Goal: Task Accomplishment & Management: Complete application form

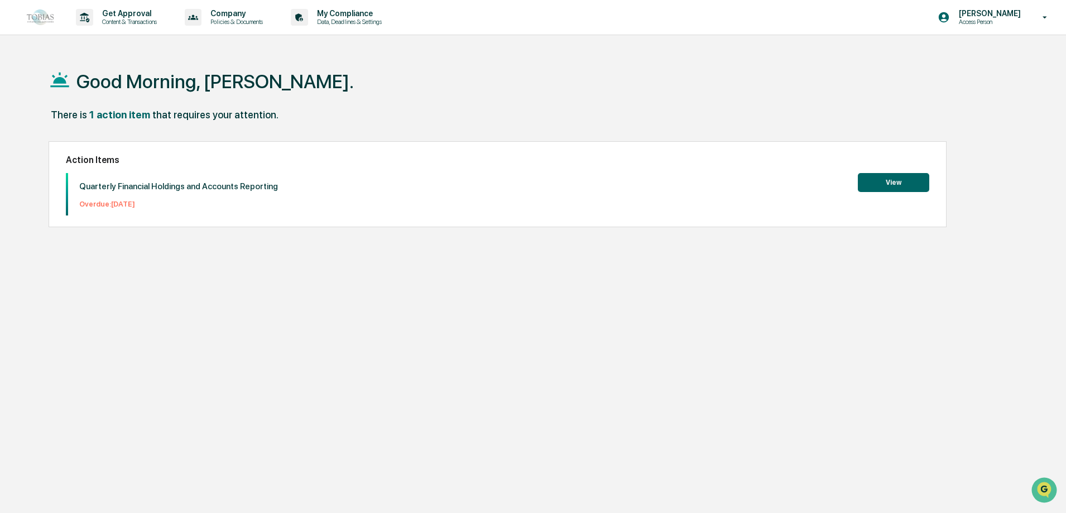
click at [882, 186] on button "View" at bounding box center [893, 182] width 71 height 19
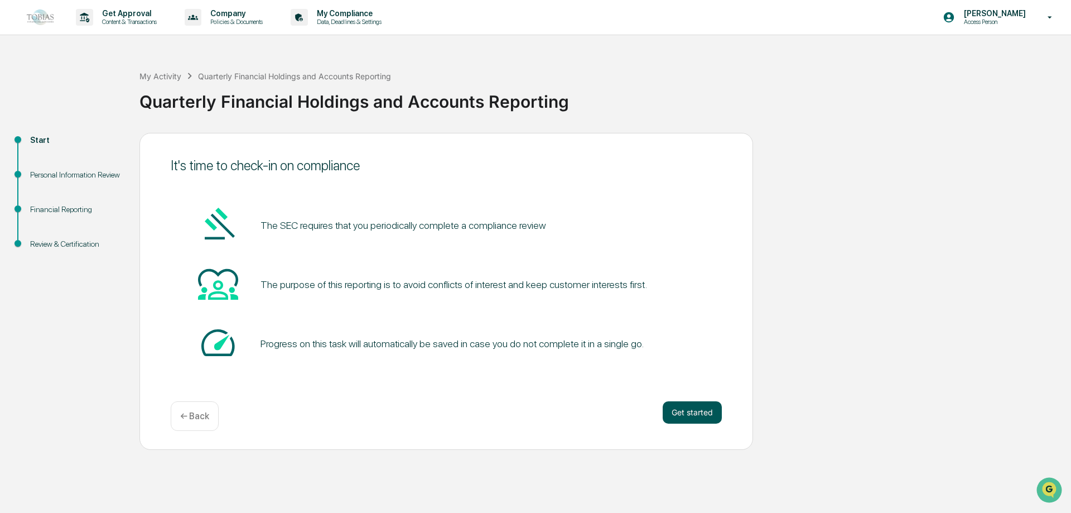
click at [685, 414] on button "Get started" at bounding box center [692, 412] width 59 height 22
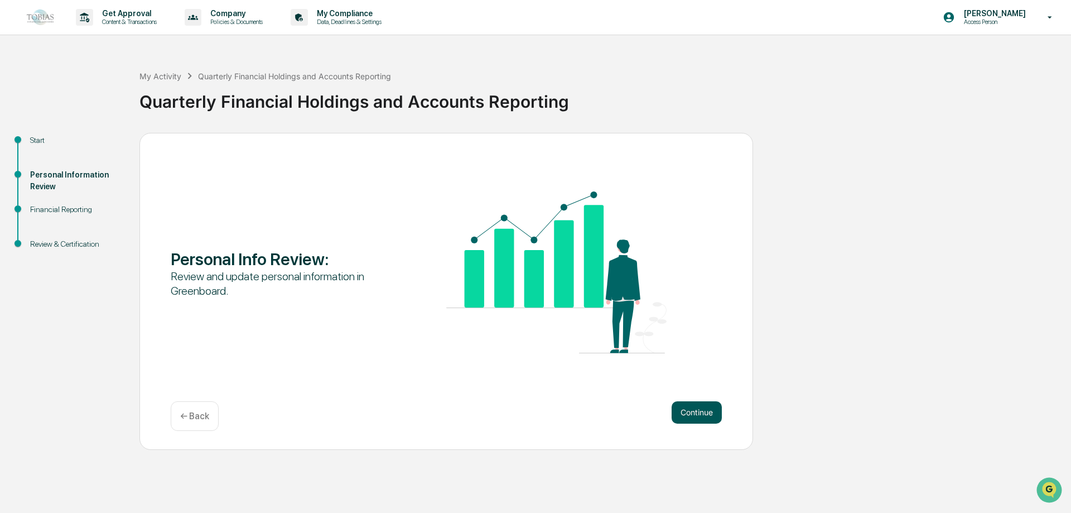
click at [683, 408] on button "Continue" at bounding box center [697, 412] width 50 height 22
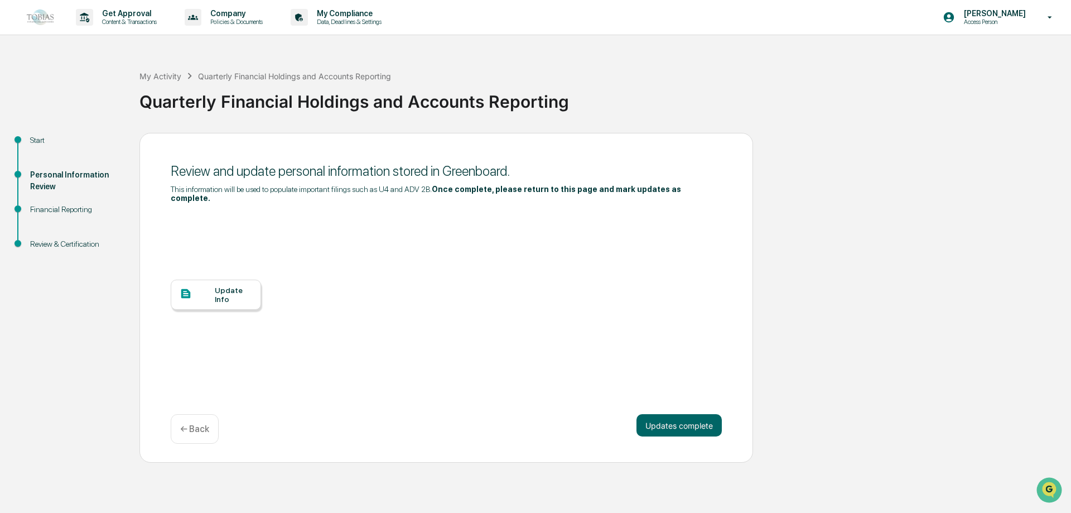
click at [214, 287] on div at bounding box center [197, 294] width 35 height 14
click at [66, 206] on div "Financial Reporting" at bounding box center [76, 210] width 92 height 12
click at [668, 414] on button "Updates complete" at bounding box center [679, 425] width 85 height 22
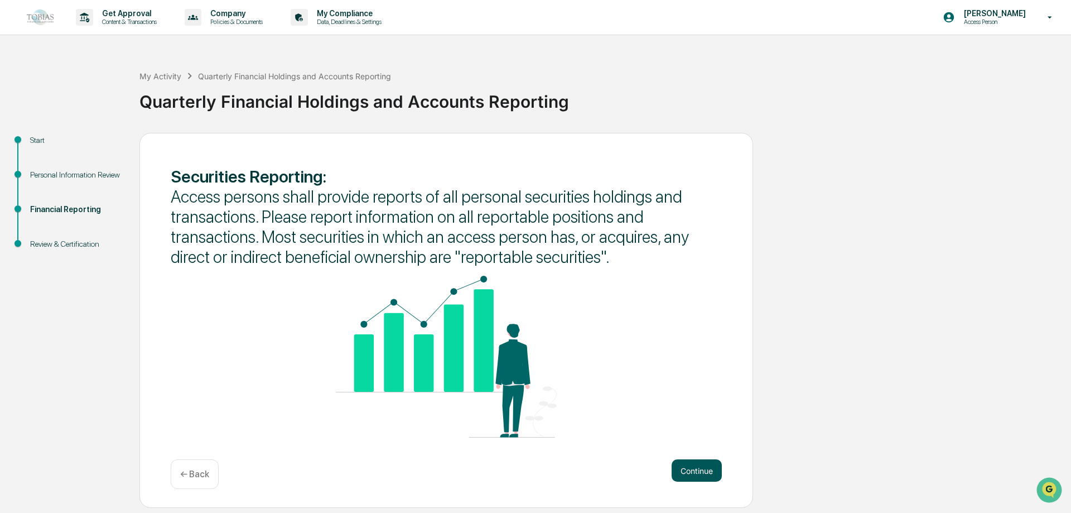
click at [700, 466] on button "Continue" at bounding box center [697, 470] width 50 height 22
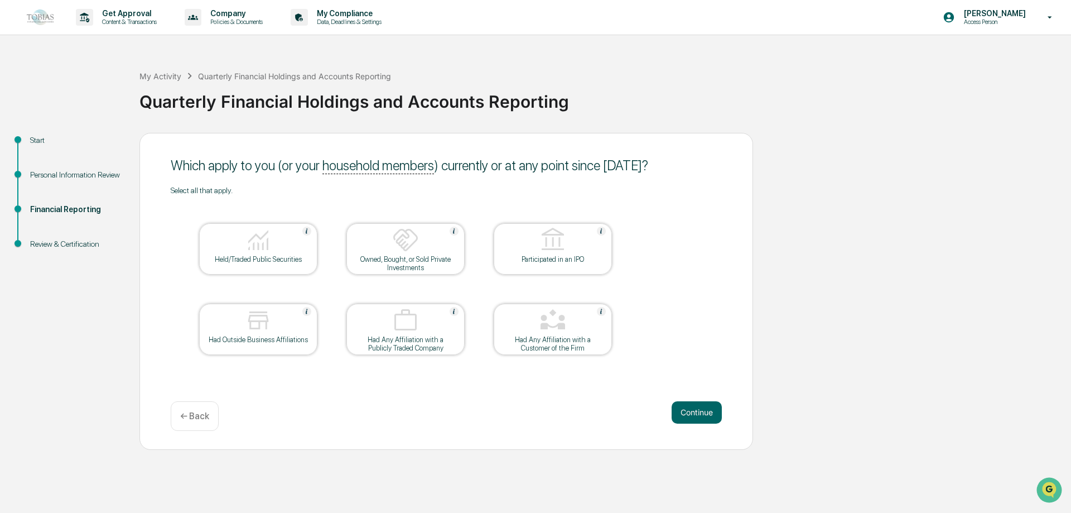
click at [295, 255] on div "Held/Traded Public Securities" at bounding box center [258, 259] width 100 height 8
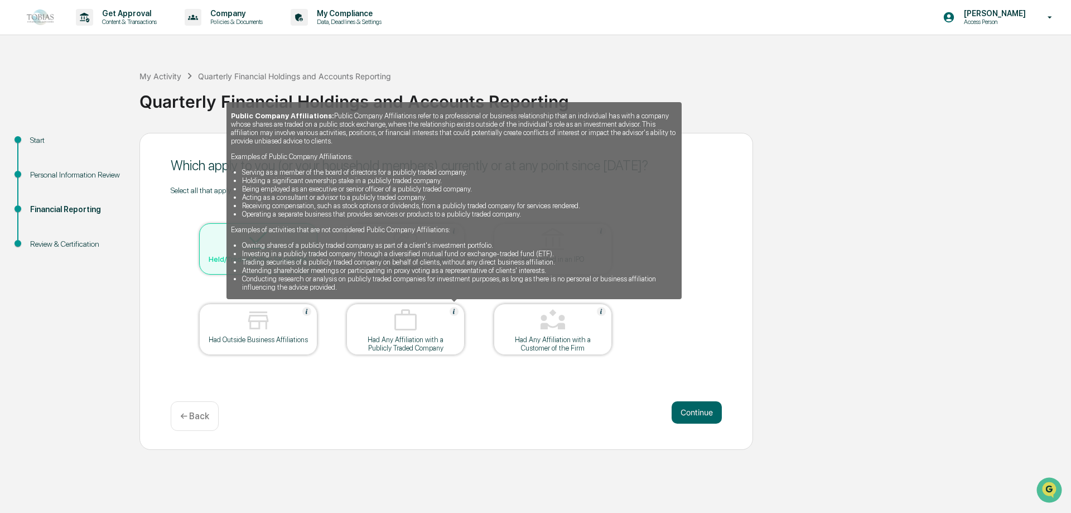
click at [454, 312] on img at bounding box center [454, 311] width 9 height 9
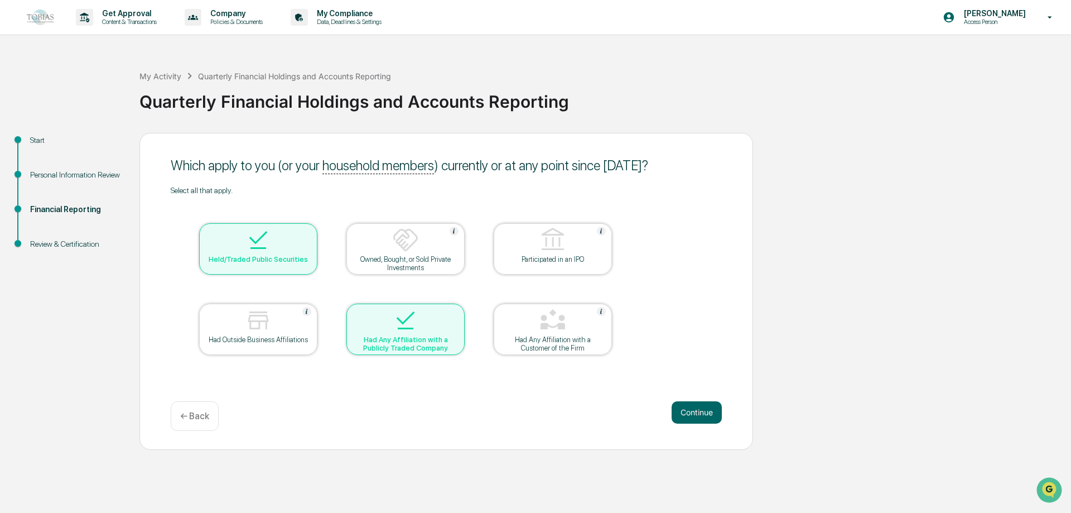
click at [456, 310] on div at bounding box center [406, 321] width 112 height 28
click at [682, 407] on button "Continue" at bounding box center [697, 412] width 50 height 22
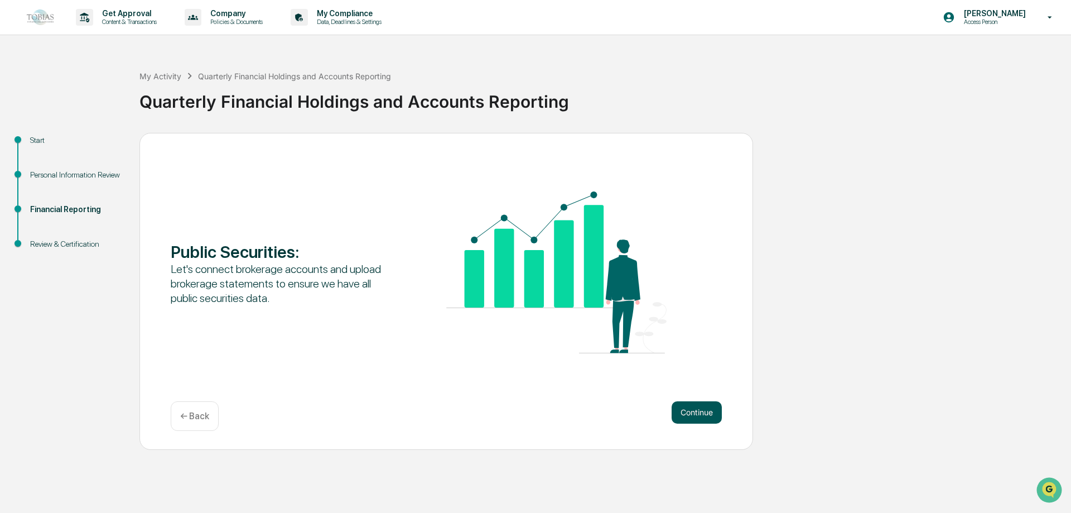
click at [682, 411] on button "Continue" at bounding box center [697, 412] width 50 height 22
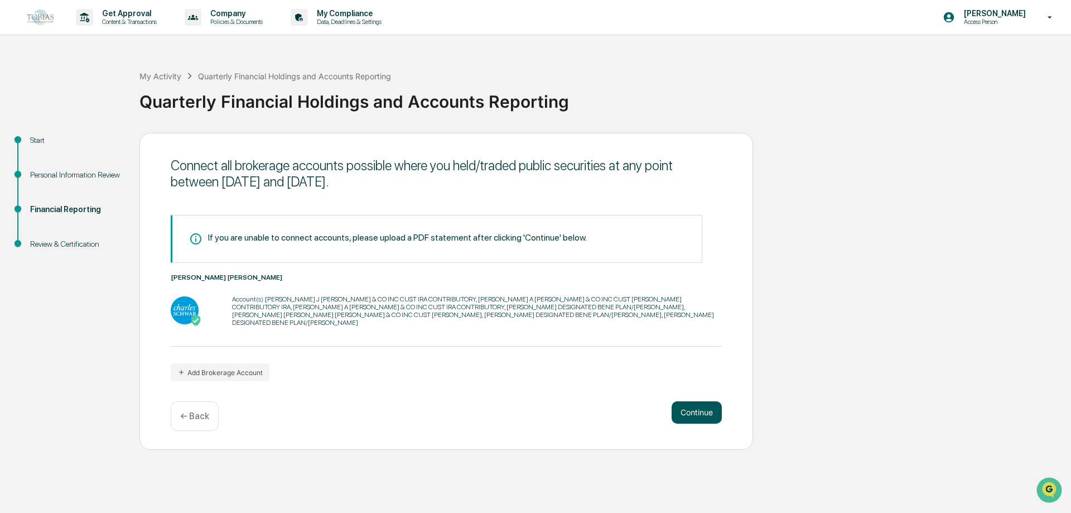
click at [681, 407] on button "Continue" at bounding box center [697, 412] width 50 height 22
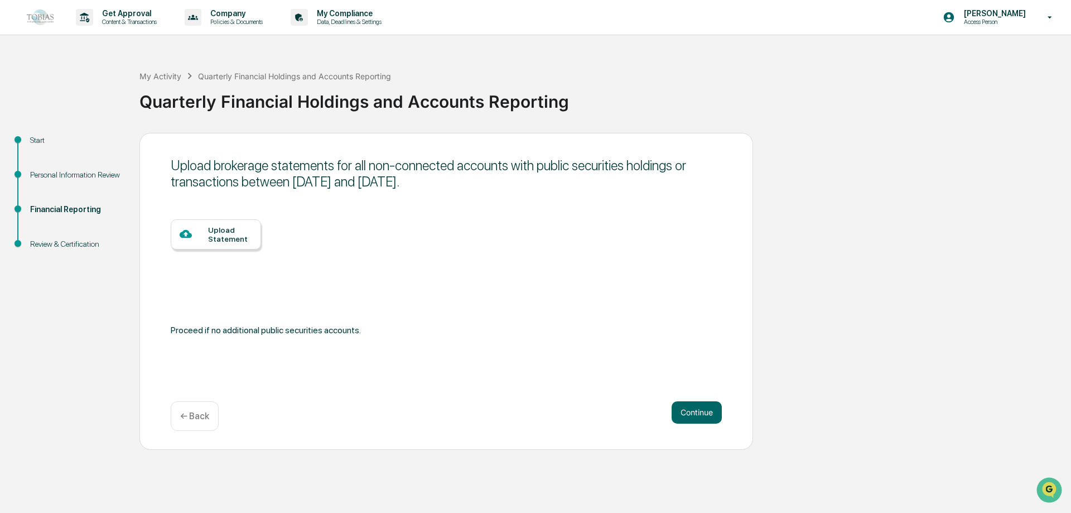
click at [218, 236] on div "Upload Statement" at bounding box center [230, 234] width 44 height 18
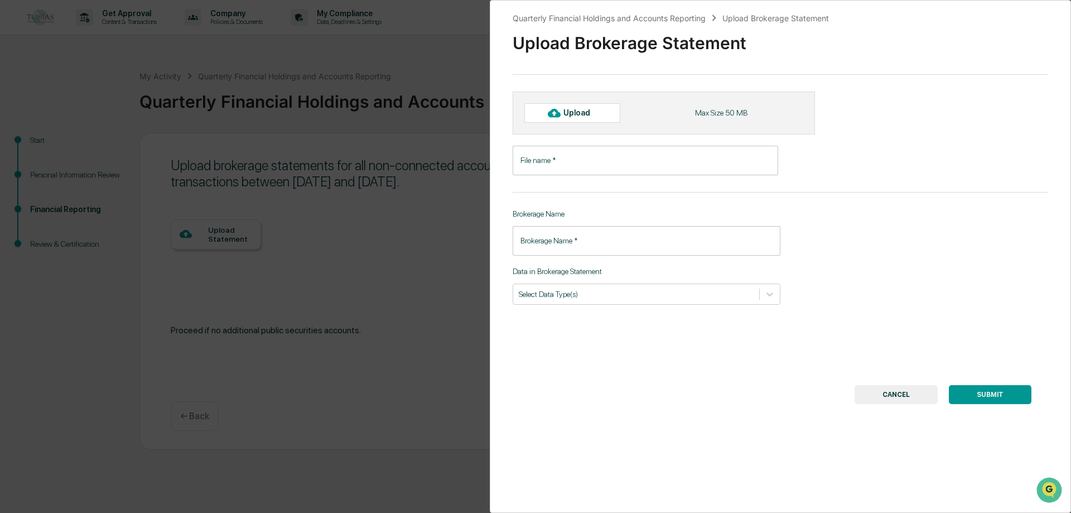
click at [558, 113] on icon at bounding box center [554, 113] width 12 height 8
type input "**********"
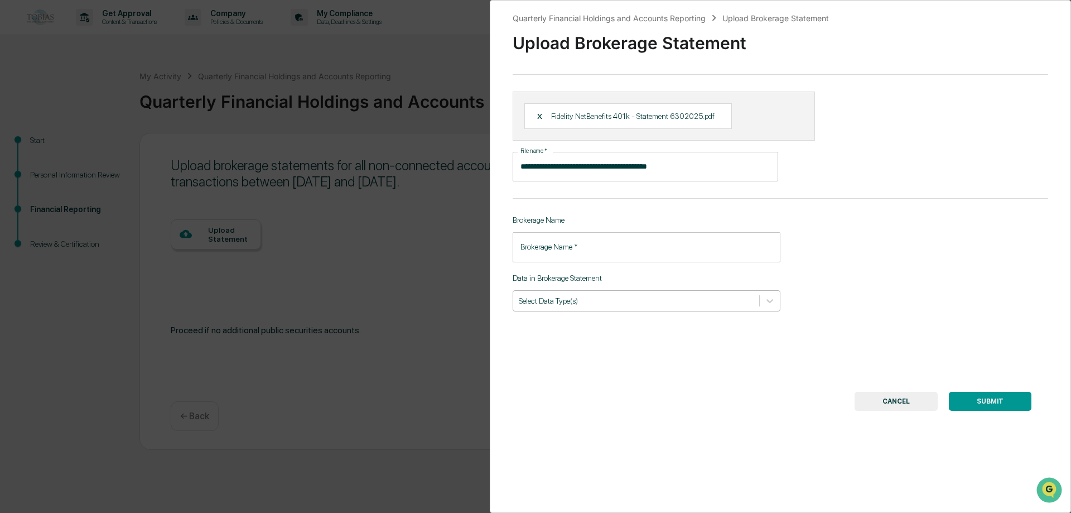
click at [622, 305] on div at bounding box center [636, 300] width 235 height 11
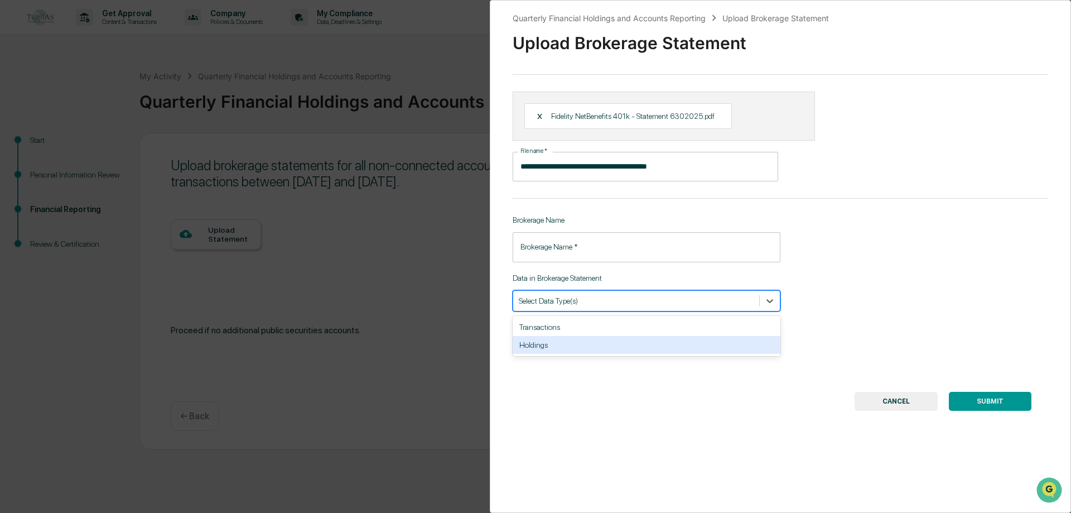
click at [529, 346] on div "Holdings" at bounding box center [647, 345] width 268 height 18
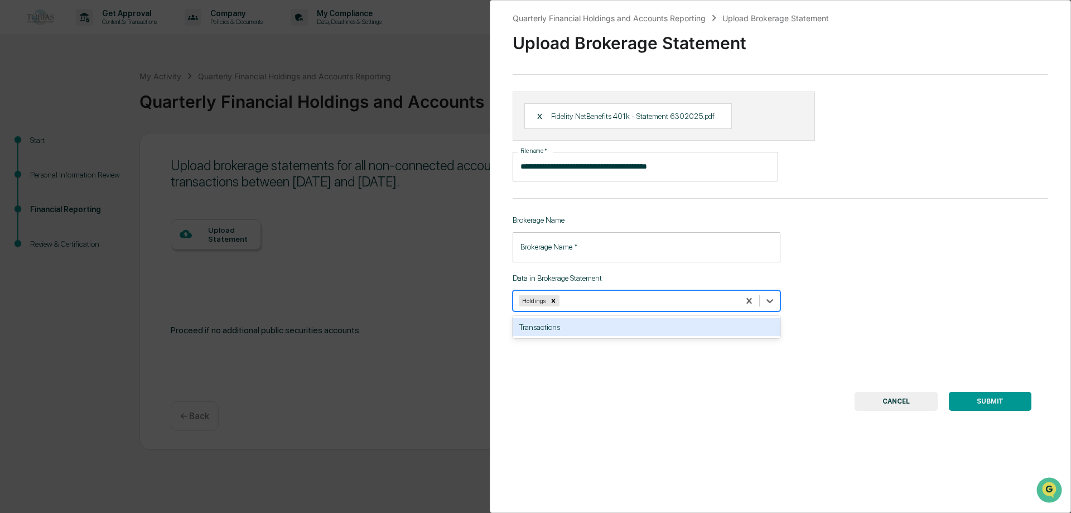
click at [874, 300] on div "**********" at bounding box center [780, 256] width 581 height 513
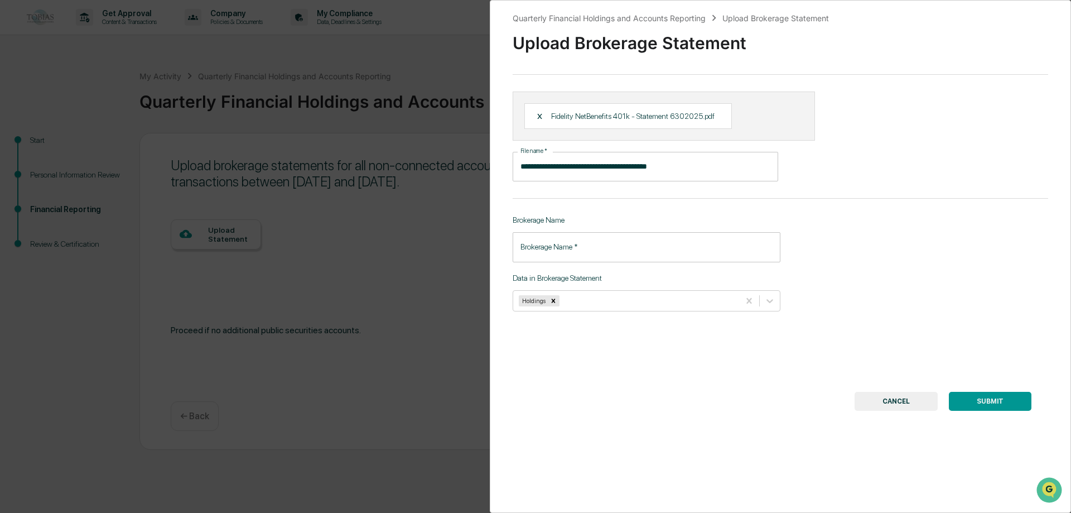
click at [578, 239] on input "Brokerage Name   *" at bounding box center [647, 247] width 268 height 30
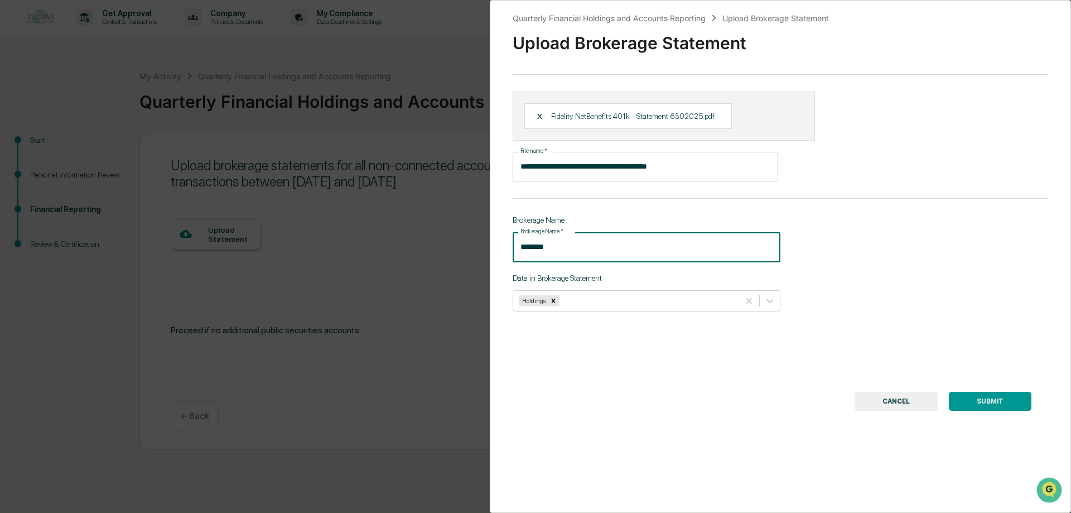
type input "********"
click at [817, 275] on div "**********" at bounding box center [780, 256] width 581 height 513
click at [984, 395] on button "SUBMIT" at bounding box center [990, 401] width 83 height 19
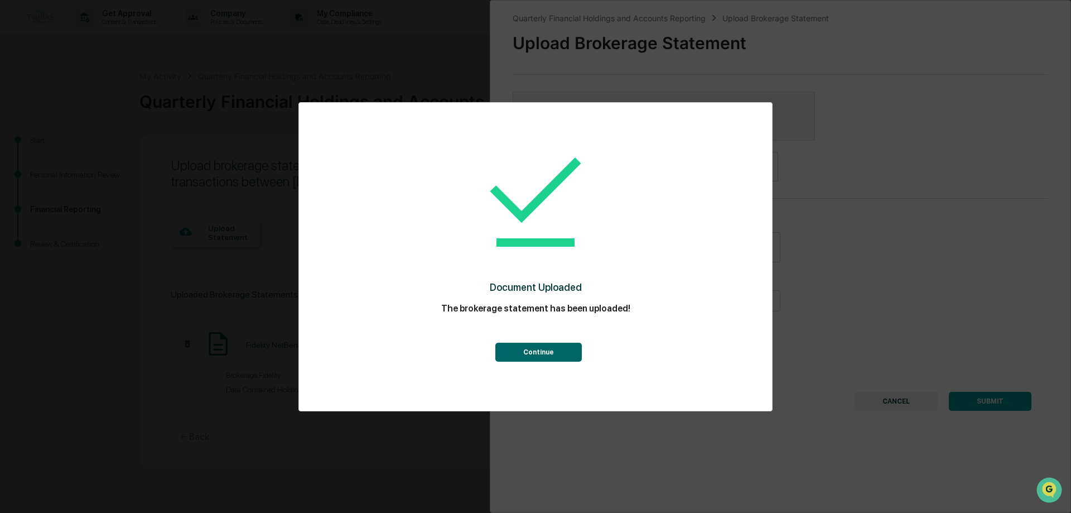
click at [549, 349] on button "Continue" at bounding box center [538, 352] width 86 height 19
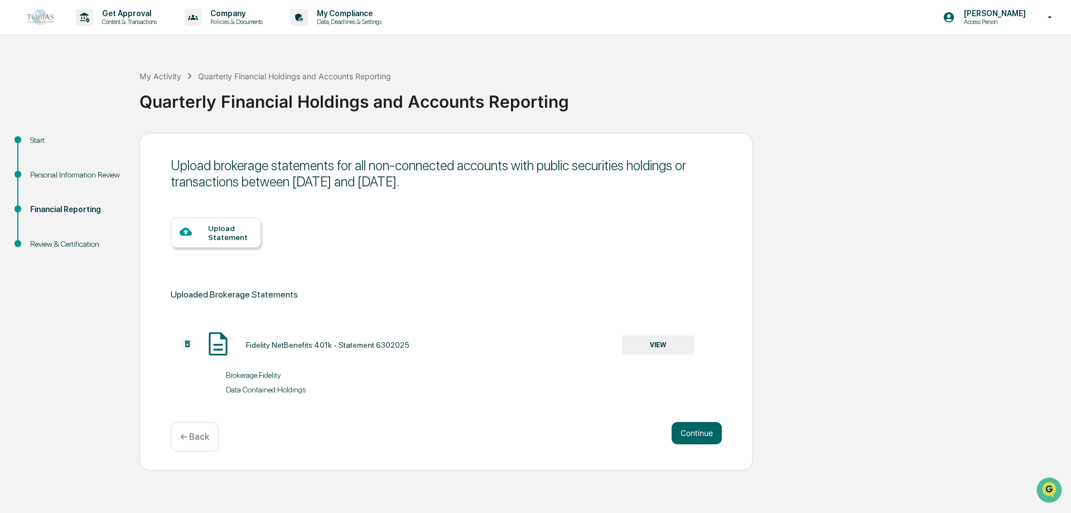
click at [218, 228] on div "Upload Statement" at bounding box center [230, 233] width 44 height 18
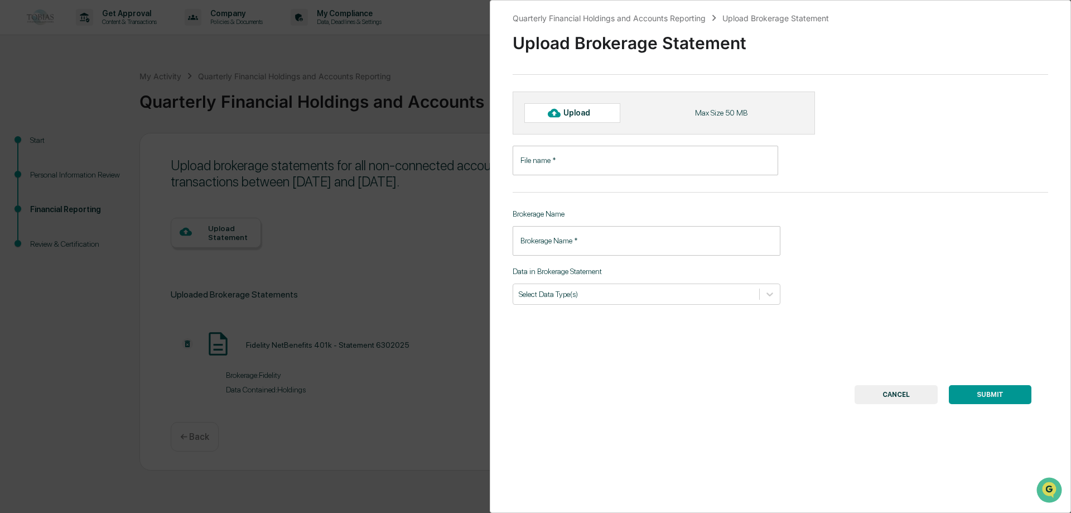
click at [572, 112] on div "Upload" at bounding box center [582, 112] width 36 height 9
type input "**********"
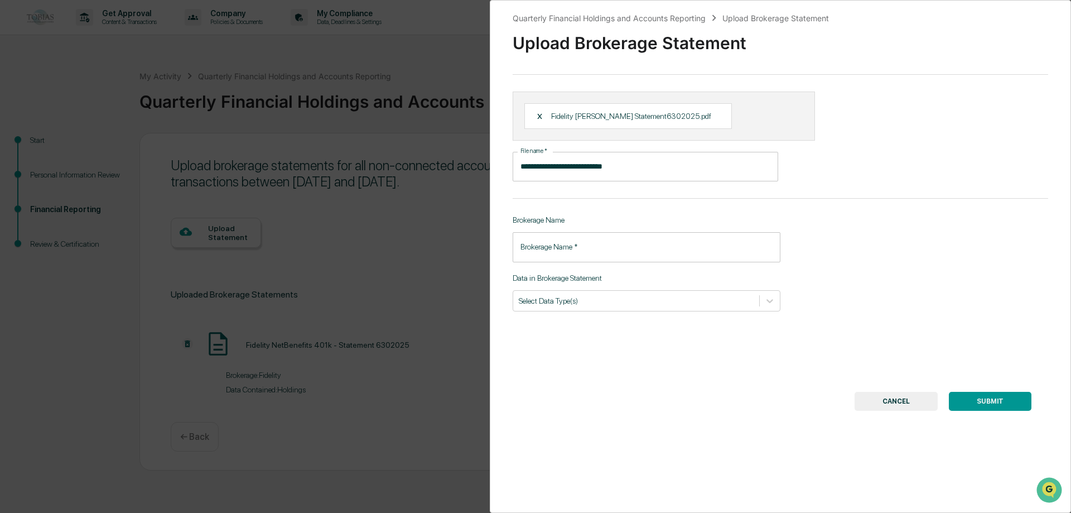
click at [560, 249] on input "Brokerage Name   *" at bounding box center [647, 247] width 268 height 30
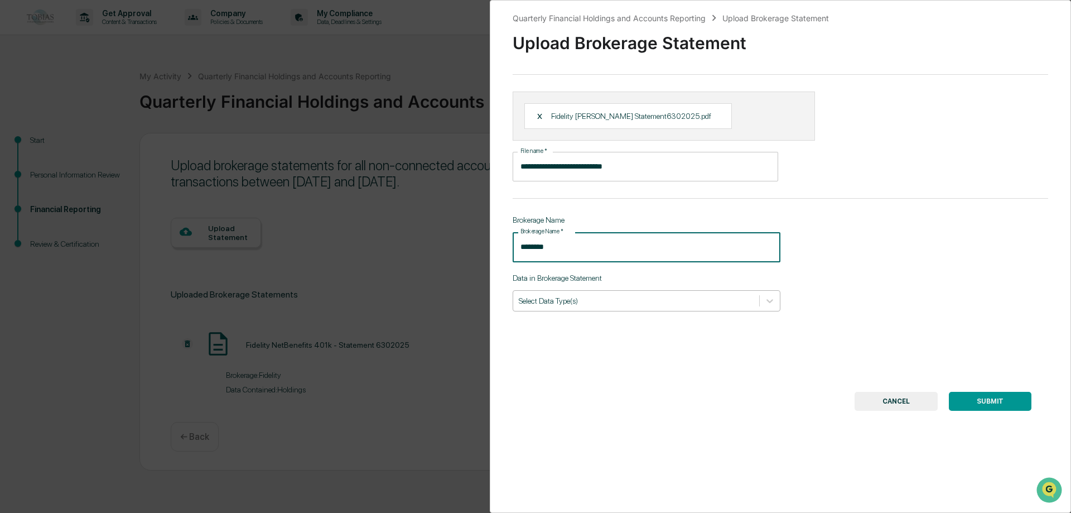
type input "********"
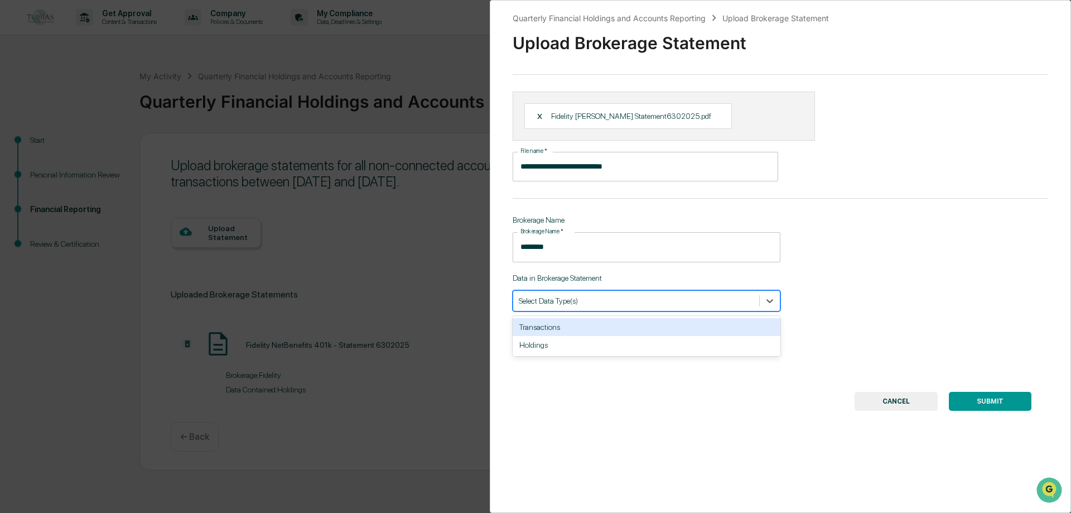
click at [578, 298] on div at bounding box center [636, 300] width 235 height 11
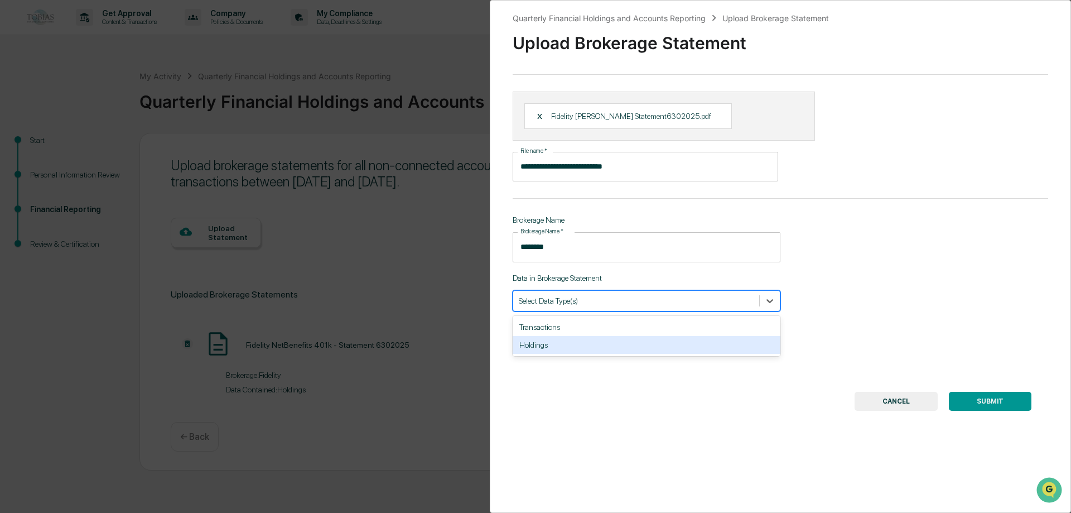
click at [546, 344] on div "Holdings" at bounding box center [647, 345] width 268 height 18
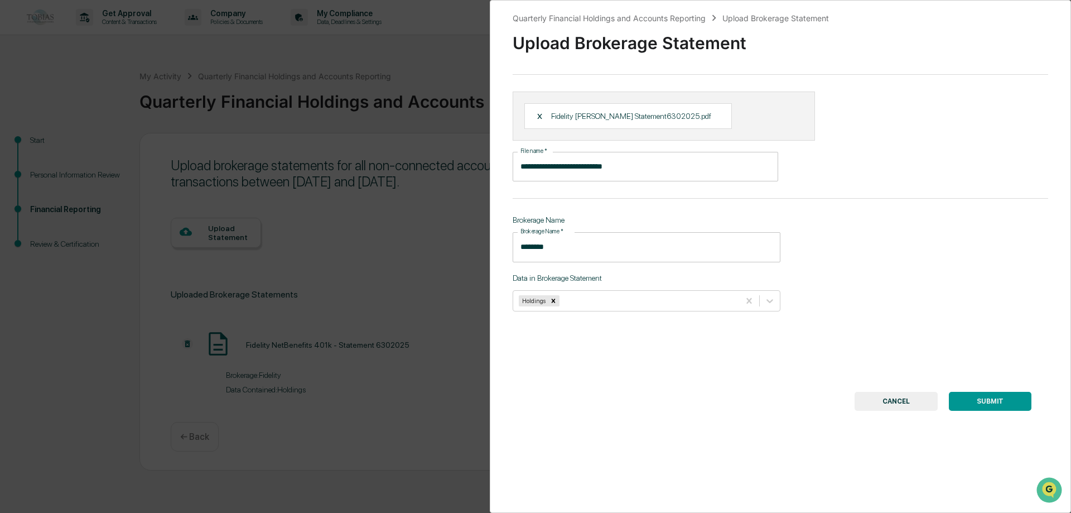
click at [974, 399] on button "SUBMIT" at bounding box center [990, 401] width 83 height 19
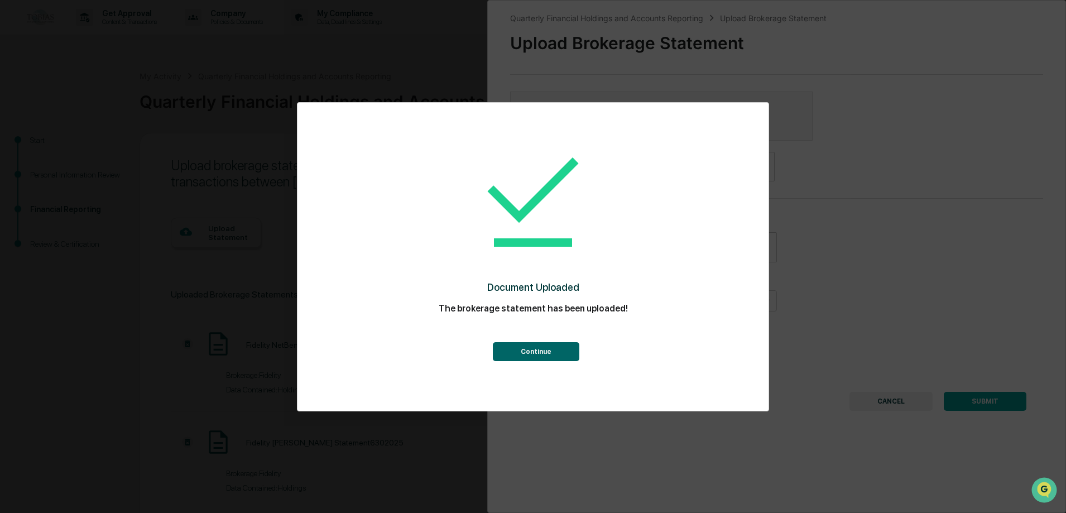
click at [534, 349] on button "Continue" at bounding box center [536, 351] width 86 height 19
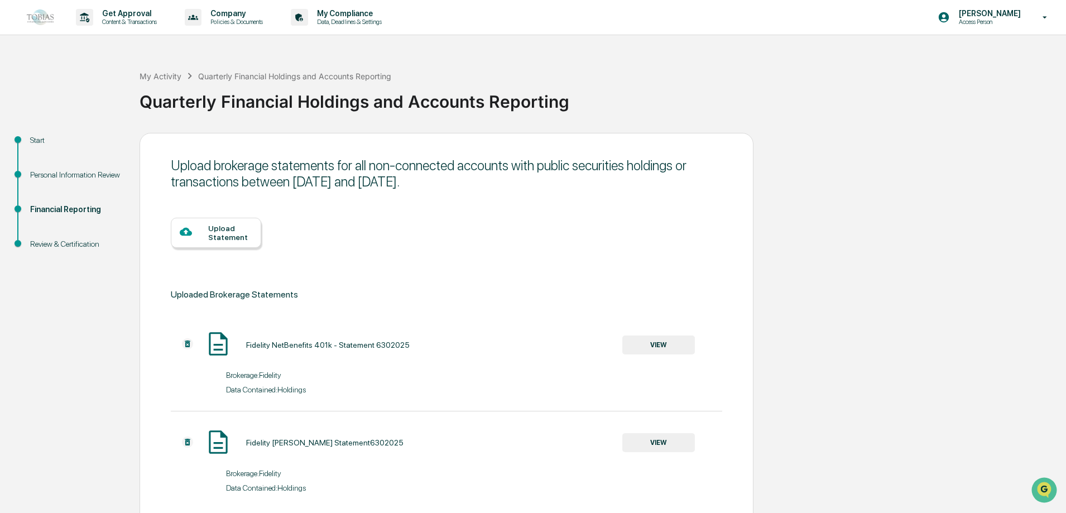
click at [222, 230] on div "Upload Statement" at bounding box center [230, 233] width 44 height 18
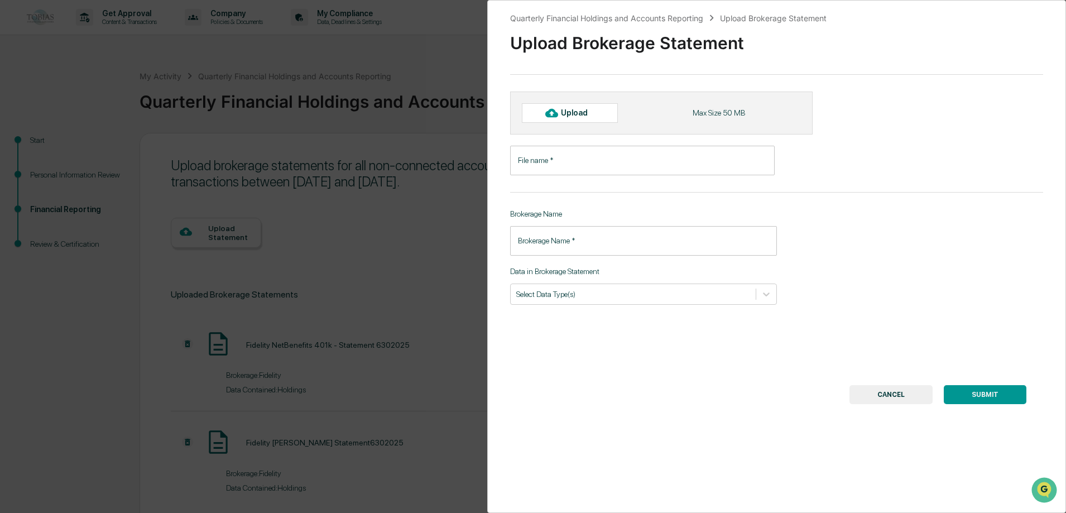
drag, startPoint x: 542, startPoint y: 160, endPoint x: 592, endPoint y: 154, distance: 50.0
click at [542, 160] on input "File name   *" at bounding box center [642, 161] width 264 height 30
click at [570, 114] on div "Upload" at bounding box center [579, 112] width 36 height 9
type input "**********"
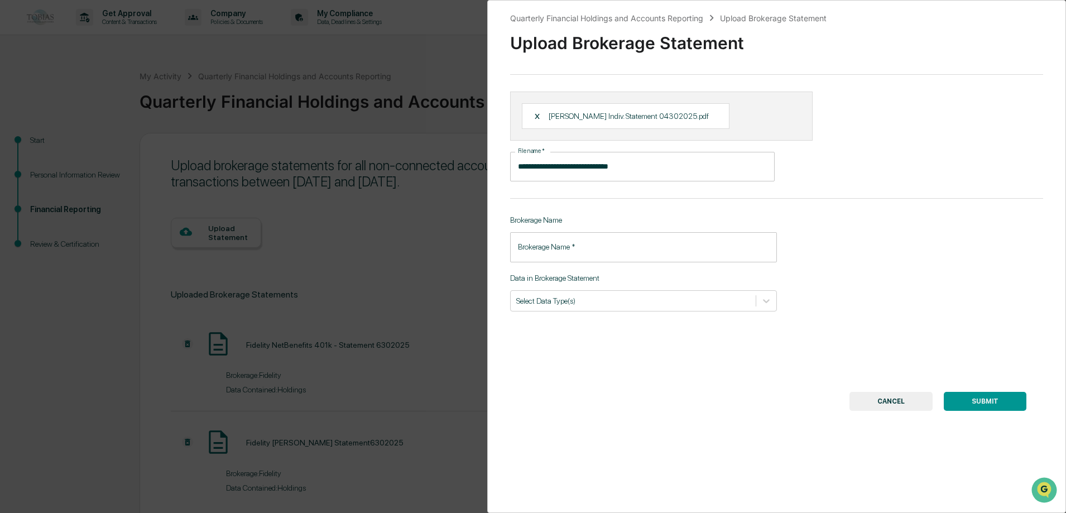
click at [537, 248] on input "Brokerage Name   *" at bounding box center [643, 247] width 267 height 30
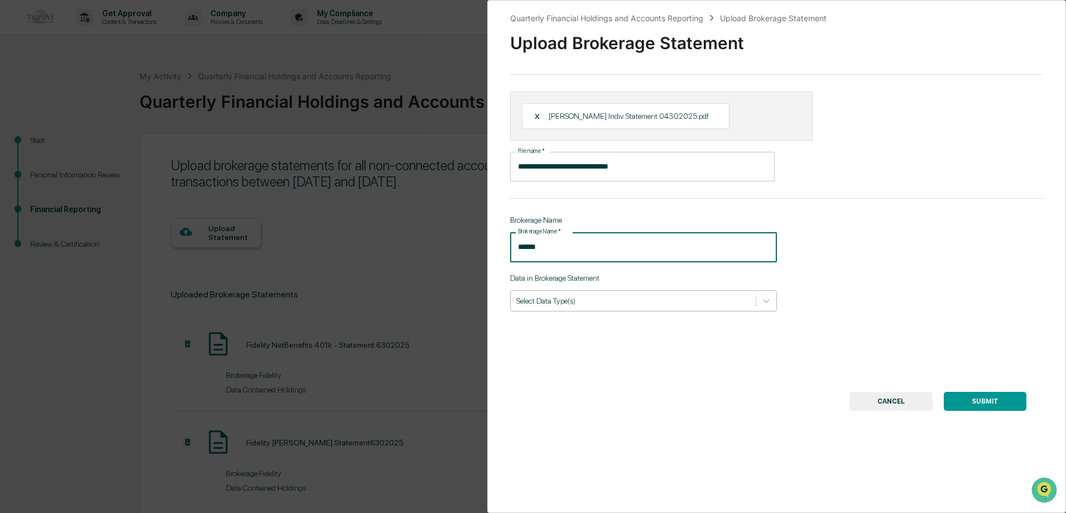
type input "******"
click at [595, 301] on div at bounding box center [633, 300] width 234 height 11
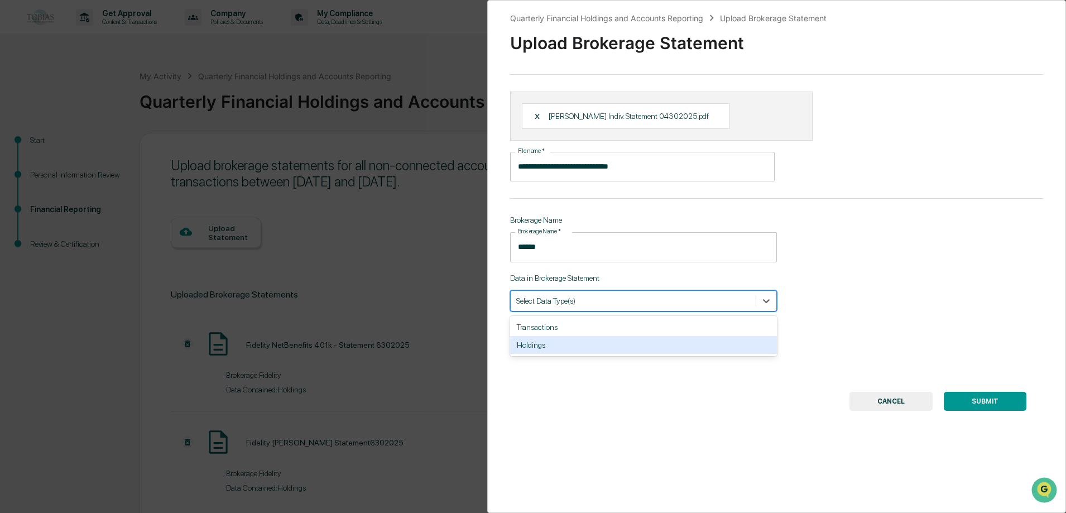
click at [558, 341] on div "Holdings" at bounding box center [643, 345] width 267 height 18
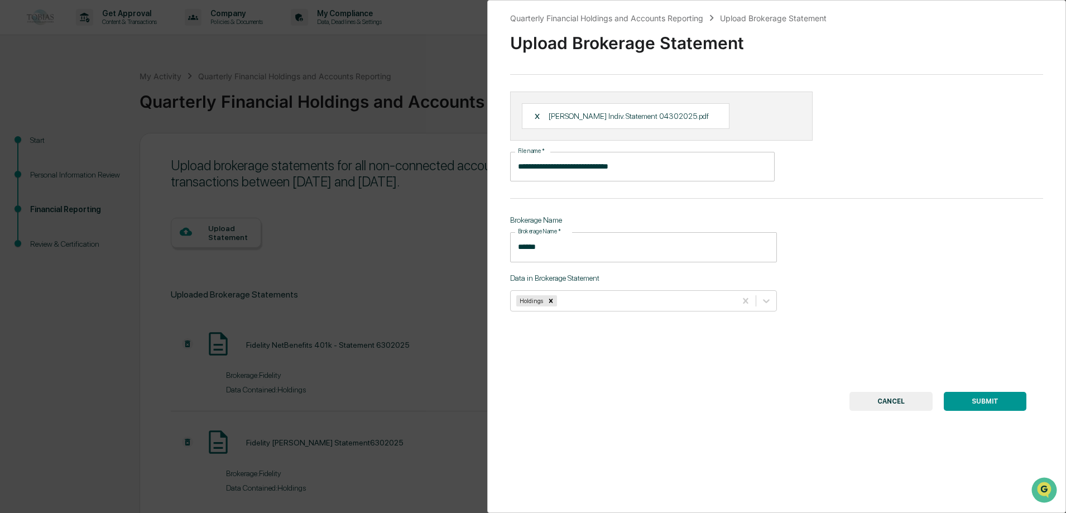
click at [988, 398] on button "SUBMIT" at bounding box center [984, 401] width 83 height 19
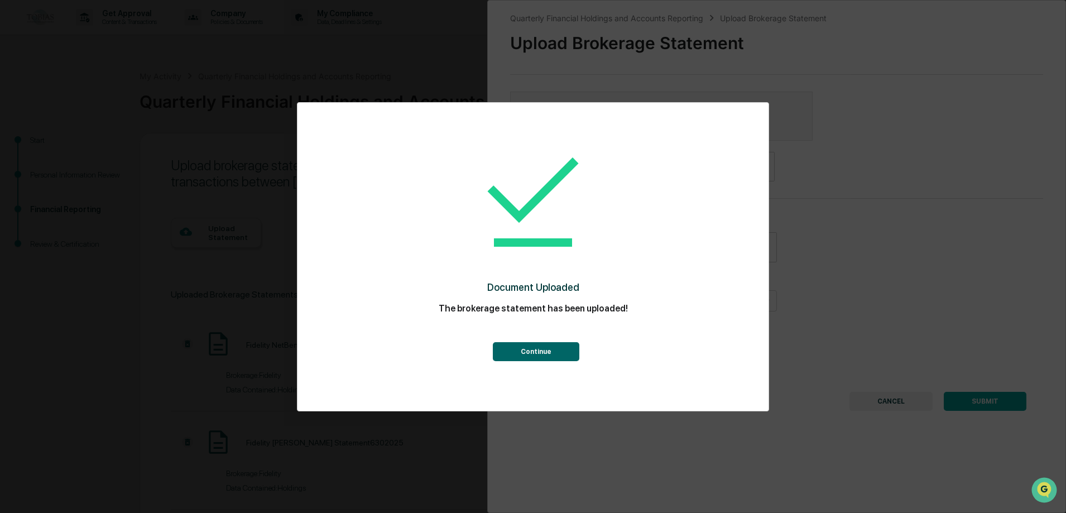
click at [521, 354] on button "Continue" at bounding box center [536, 351] width 86 height 19
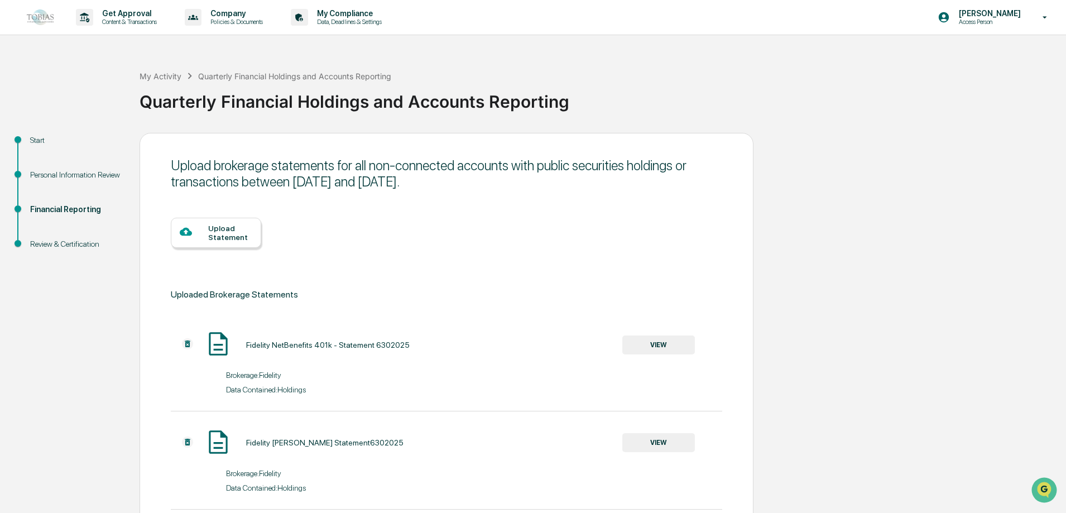
click at [218, 228] on div "Upload Statement" at bounding box center [230, 233] width 44 height 18
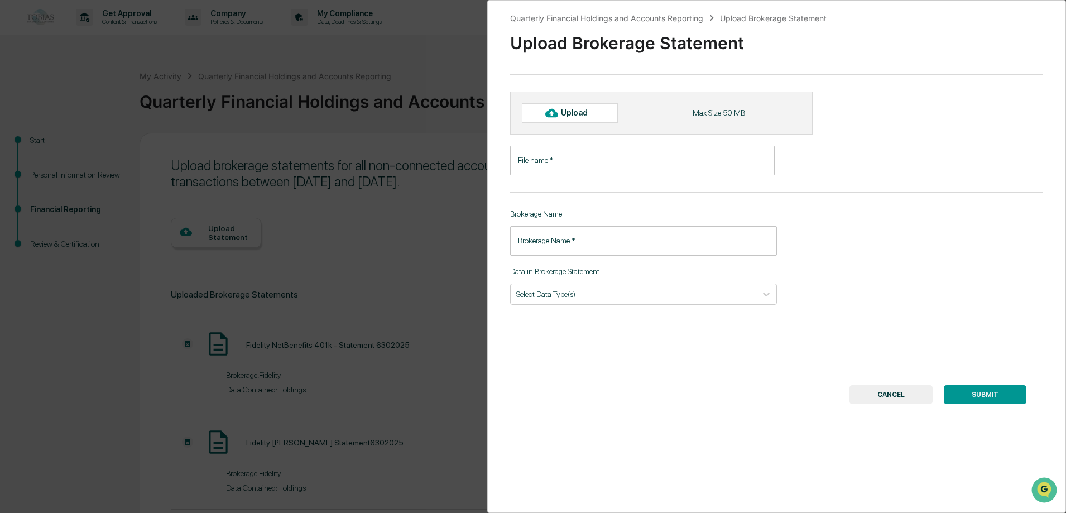
click at [563, 112] on div "Upload" at bounding box center [579, 112] width 36 height 9
type input "**********"
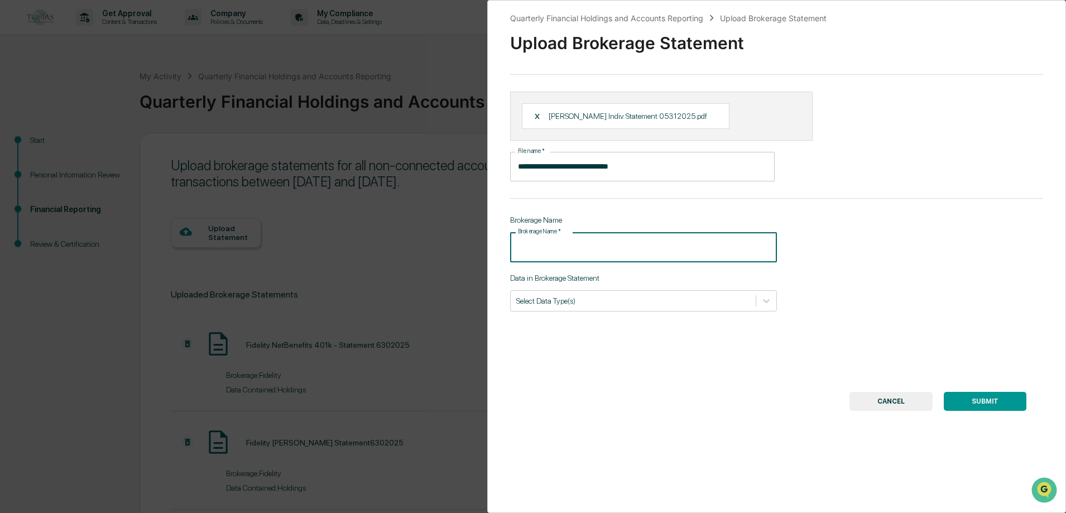
click at [533, 249] on input "Brokerage Name   *" at bounding box center [643, 247] width 267 height 30
type input "******"
click at [576, 304] on div at bounding box center [633, 300] width 234 height 11
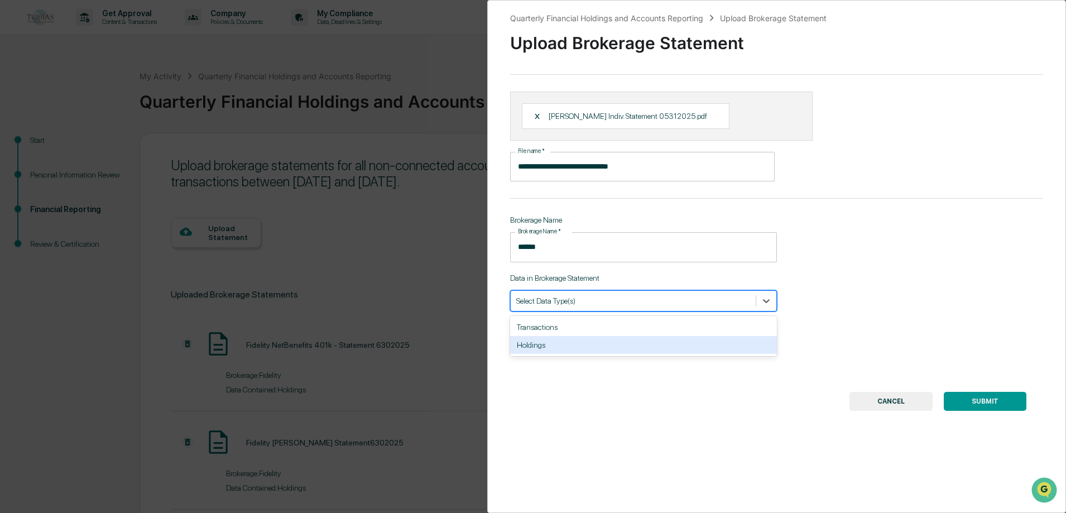
click at [555, 344] on div "Holdings" at bounding box center [643, 345] width 267 height 18
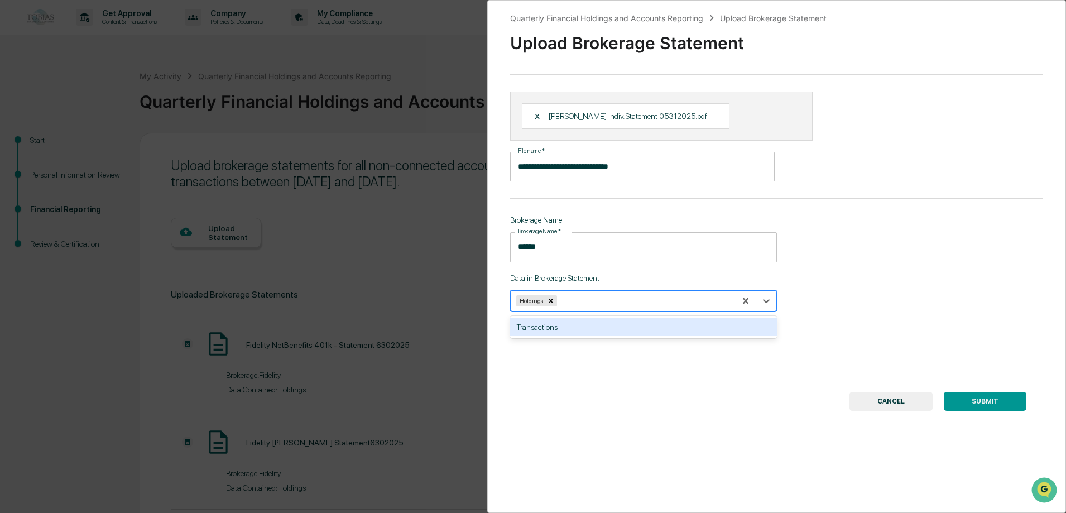
click at [979, 401] on button "SUBMIT" at bounding box center [984, 401] width 83 height 19
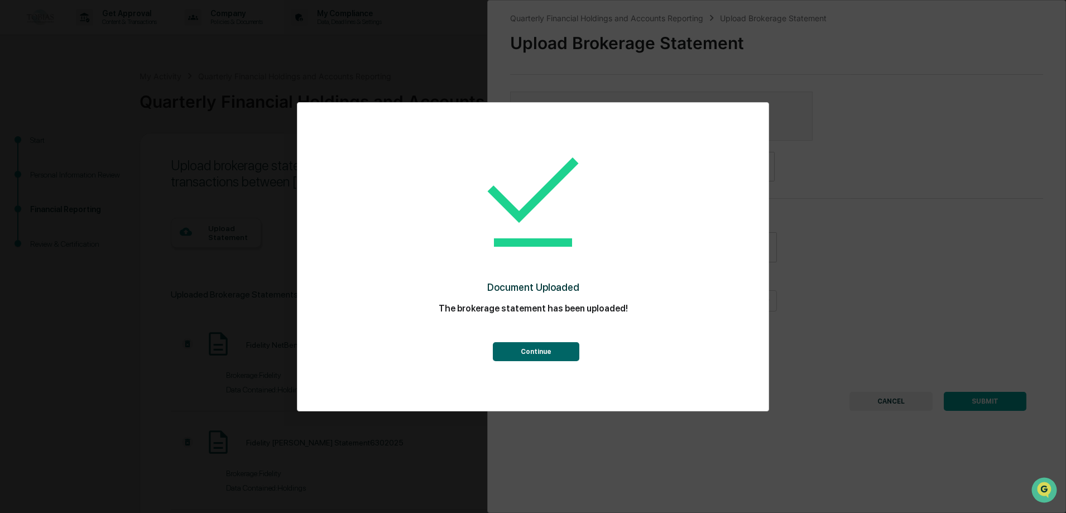
click at [521, 349] on button "Continue" at bounding box center [536, 351] width 86 height 19
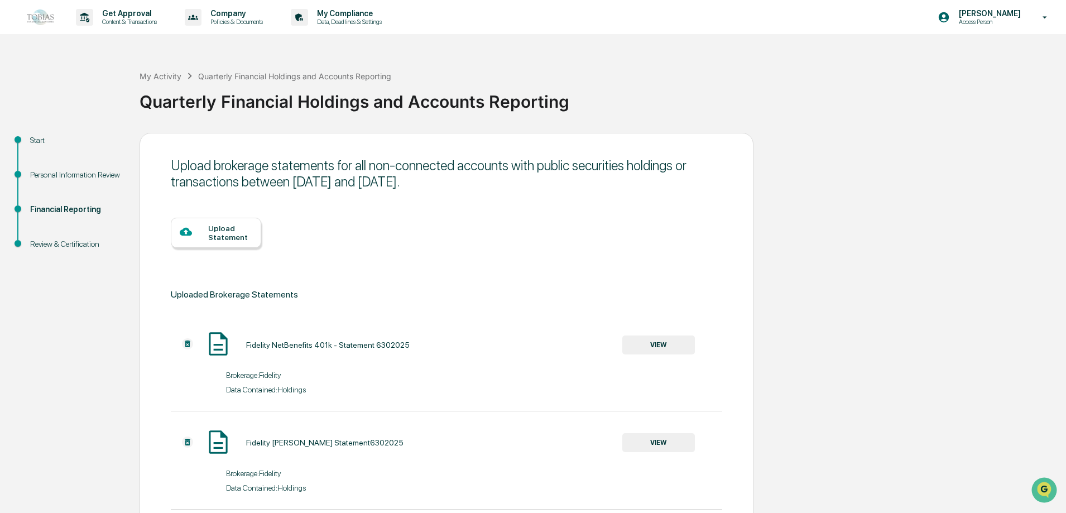
click at [226, 235] on div "Upload Statement" at bounding box center [230, 233] width 44 height 18
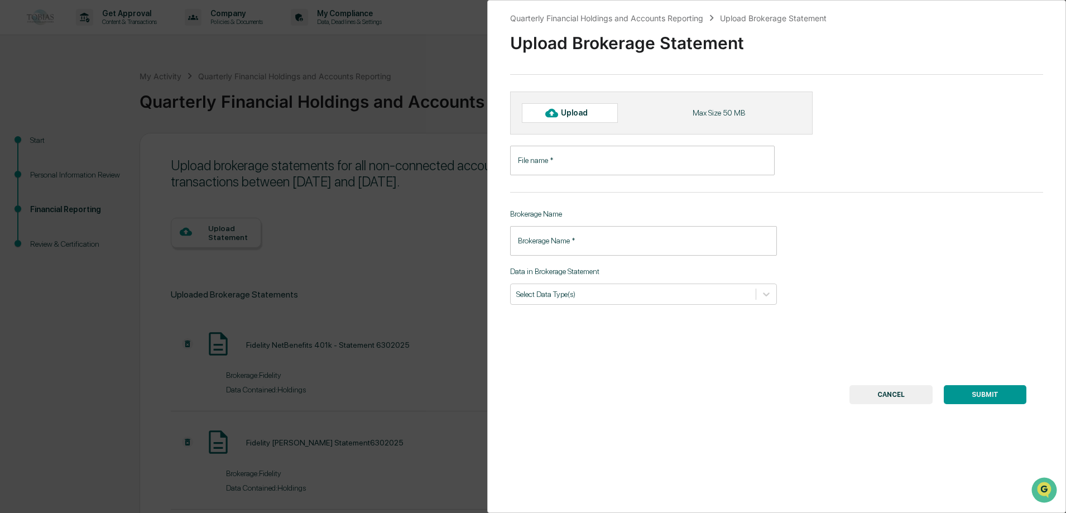
click at [566, 112] on div "Upload" at bounding box center [579, 112] width 36 height 9
type input "**********"
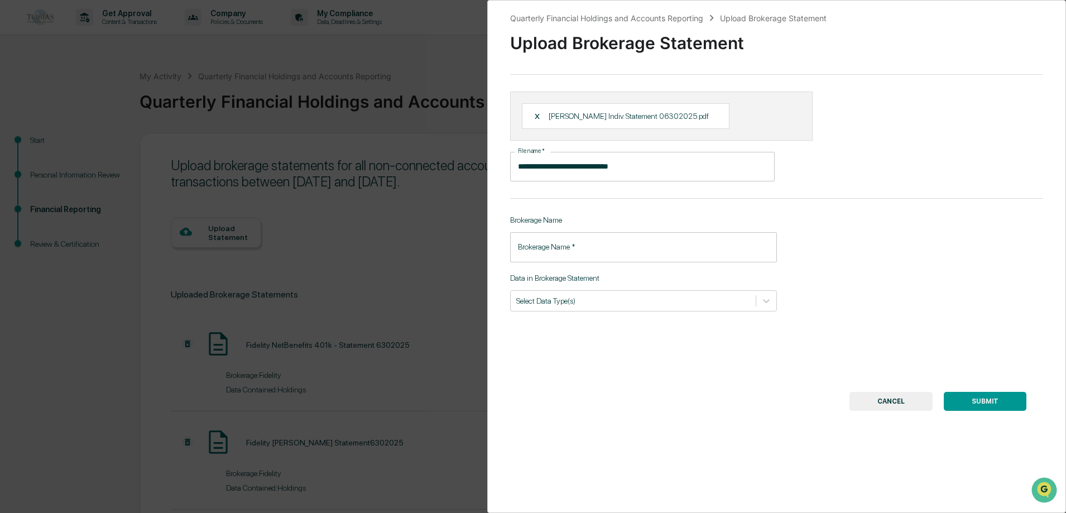
drag, startPoint x: 545, startPoint y: 244, endPoint x: 570, endPoint y: 238, distance: 26.4
click at [544, 248] on input "Brokerage Name   *" at bounding box center [643, 247] width 267 height 30
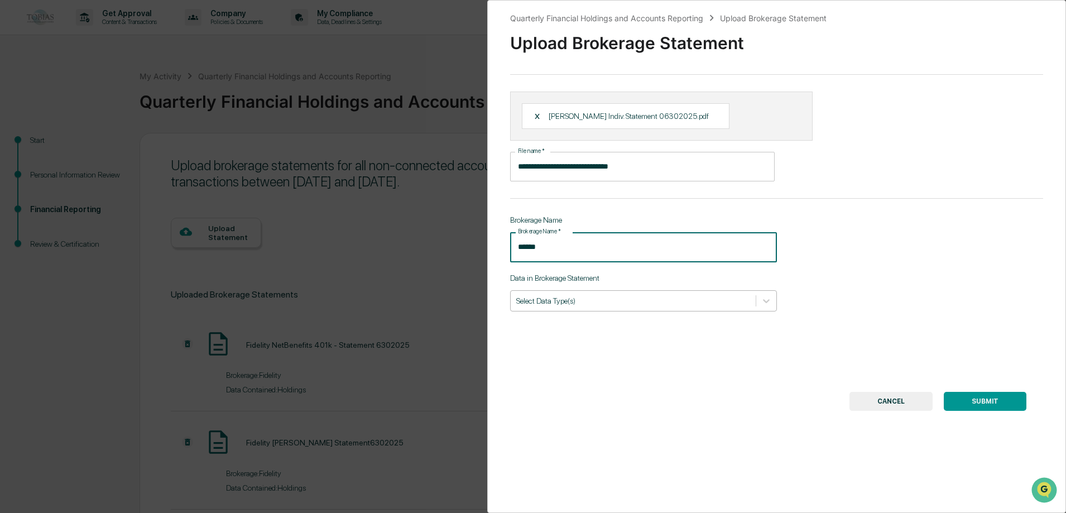
type input "******"
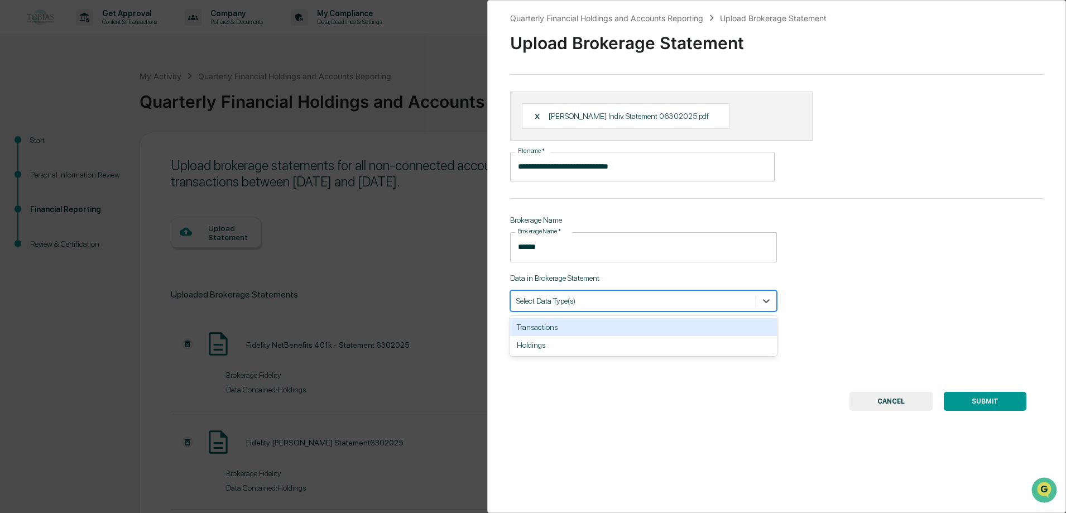
click at [558, 298] on div at bounding box center [633, 300] width 234 height 11
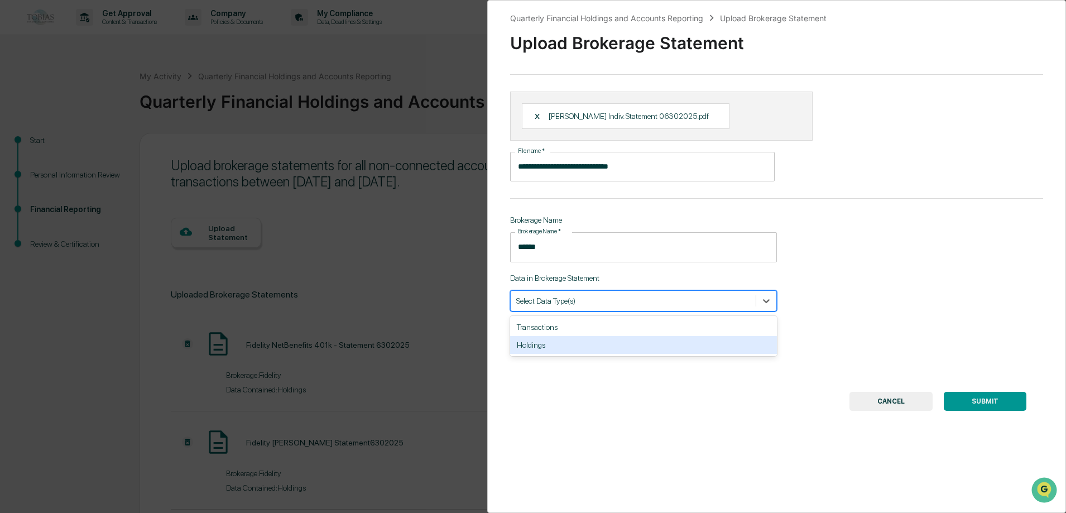
click at [556, 343] on div "Holdings" at bounding box center [643, 345] width 267 height 18
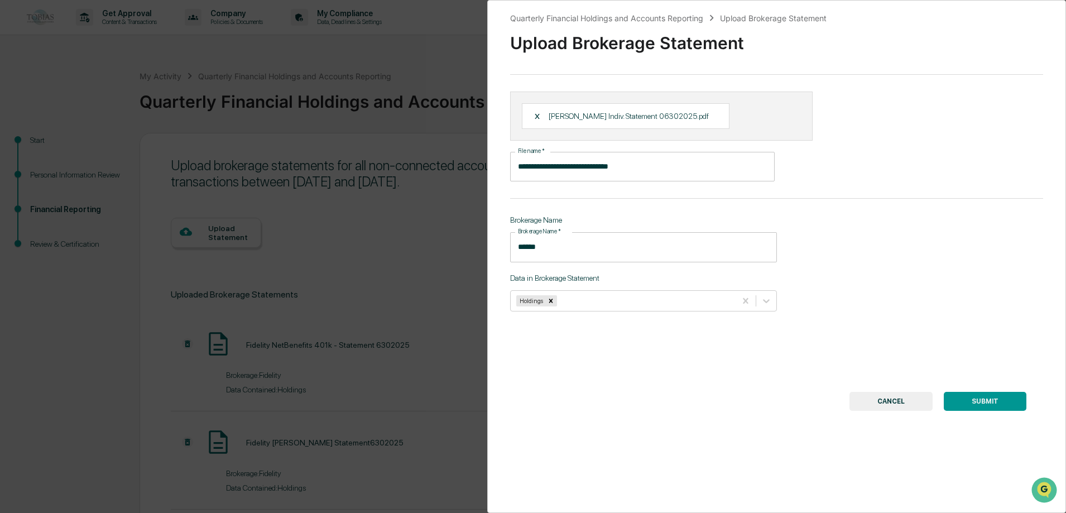
click at [995, 402] on button "SUBMIT" at bounding box center [984, 401] width 83 height 19
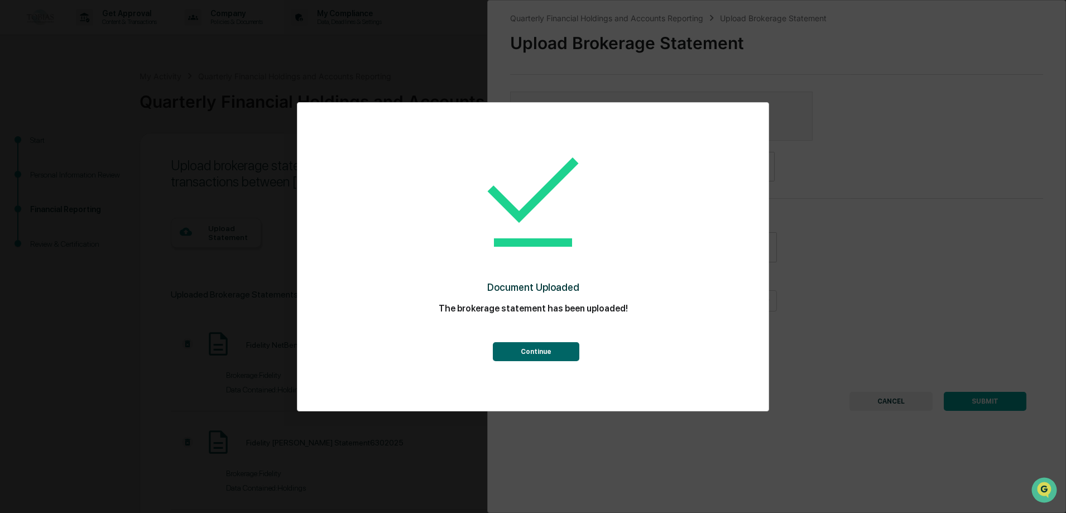
click at [562, 350] on button "Continue" at bounding box center [536, 351] width 86 height 19
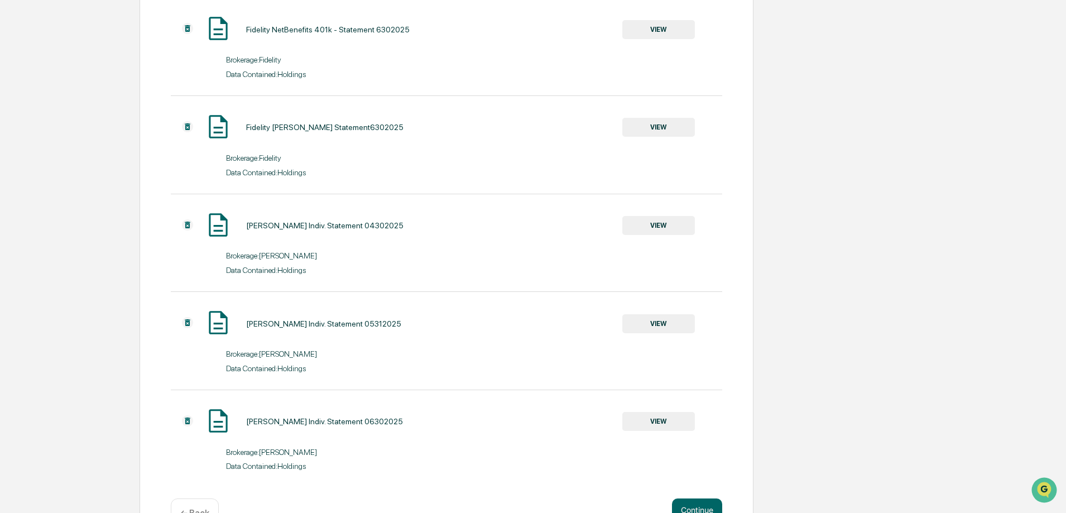
scroll to position [349, 0]
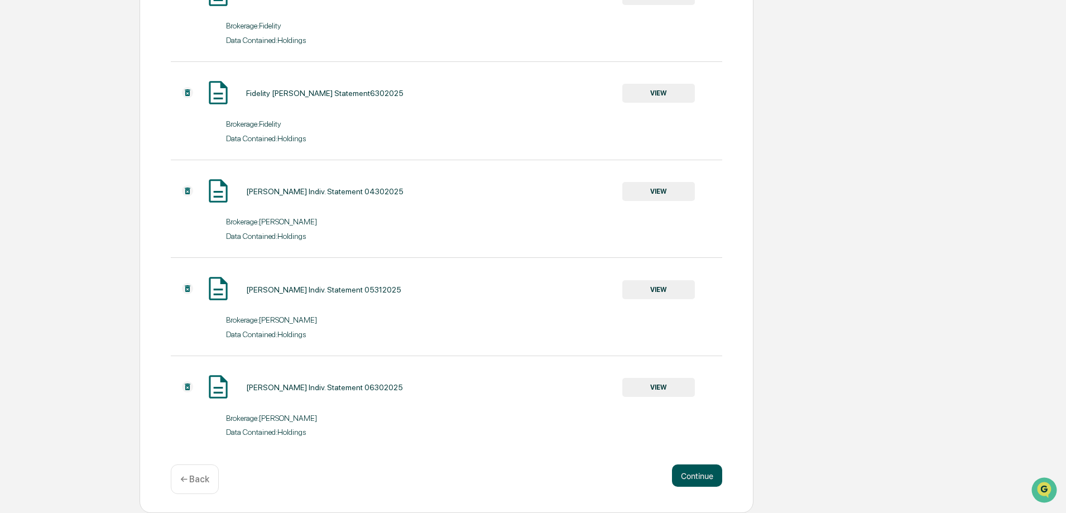
click at [695, 474] on button "Continue" at bounding box center [697, 475] width 50 height 22
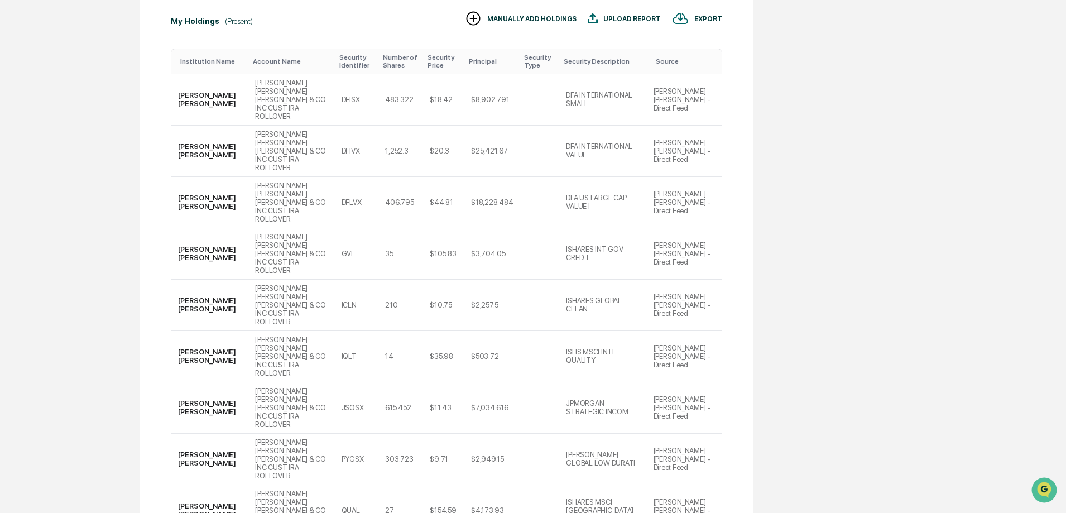
scroll to position [324, 0]
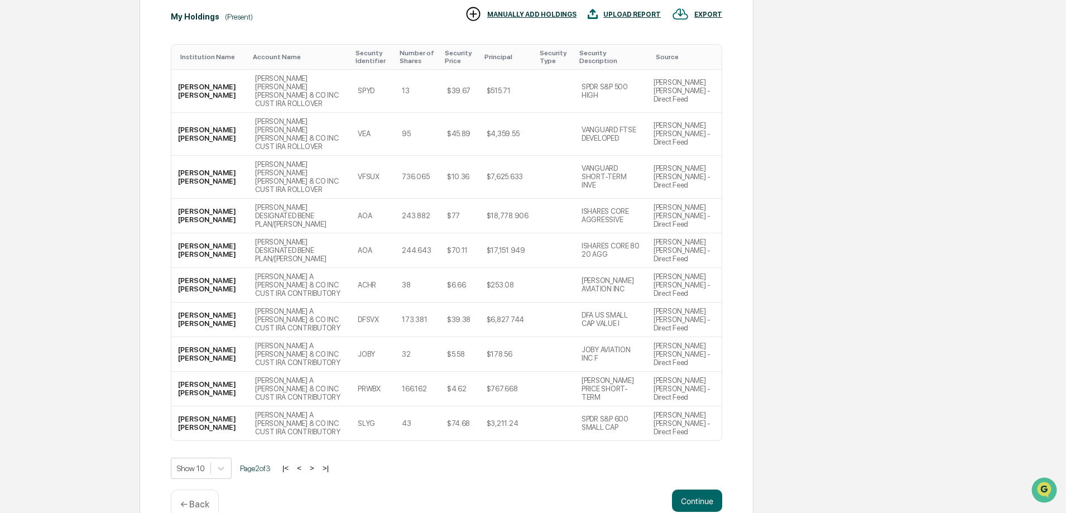
click at [314, 463] on button ">" at bounding box center [311, 467] width 11 height 9
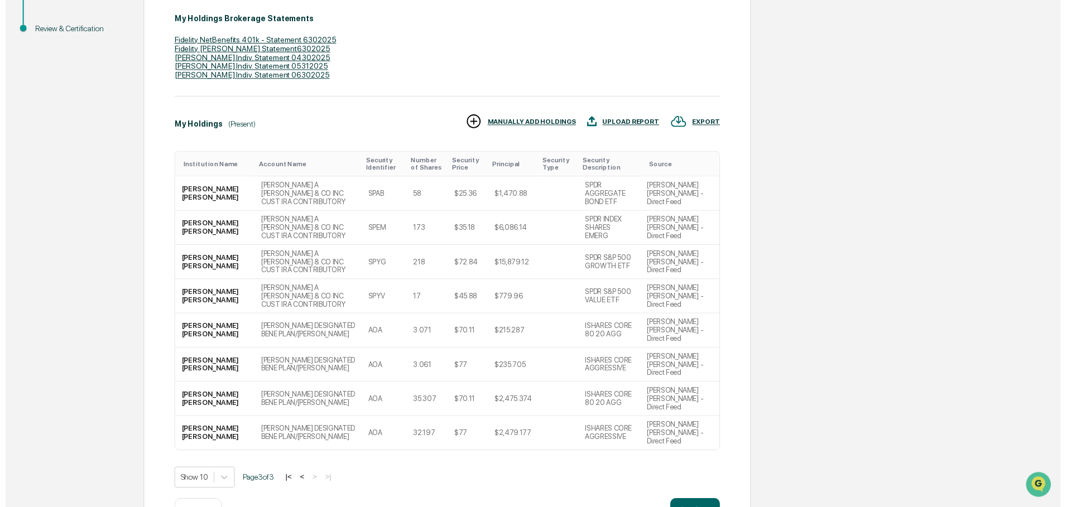
scroll to position [221, 0]
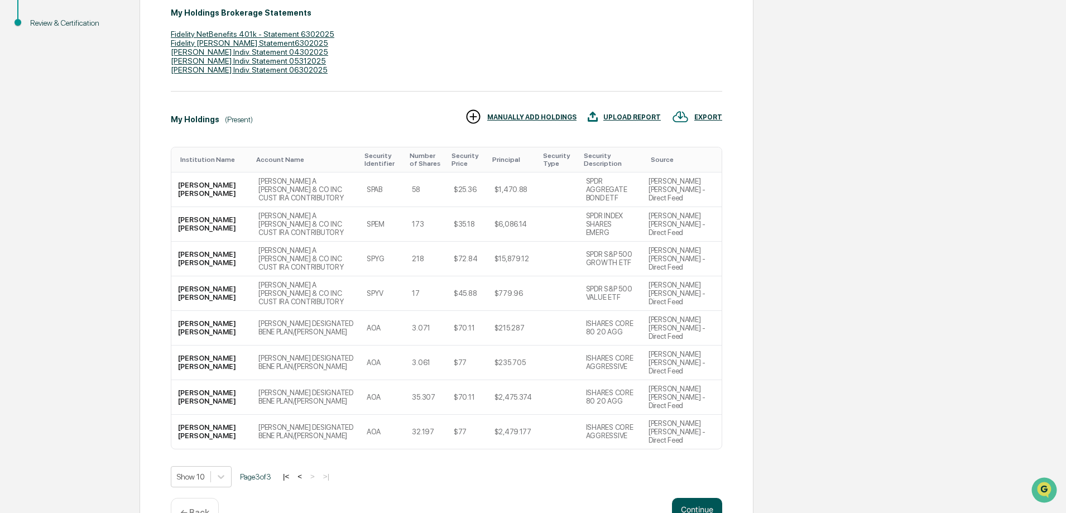
click at [698, 498] on button "Continue" at bounding box center [697, 509] width 50 height 22
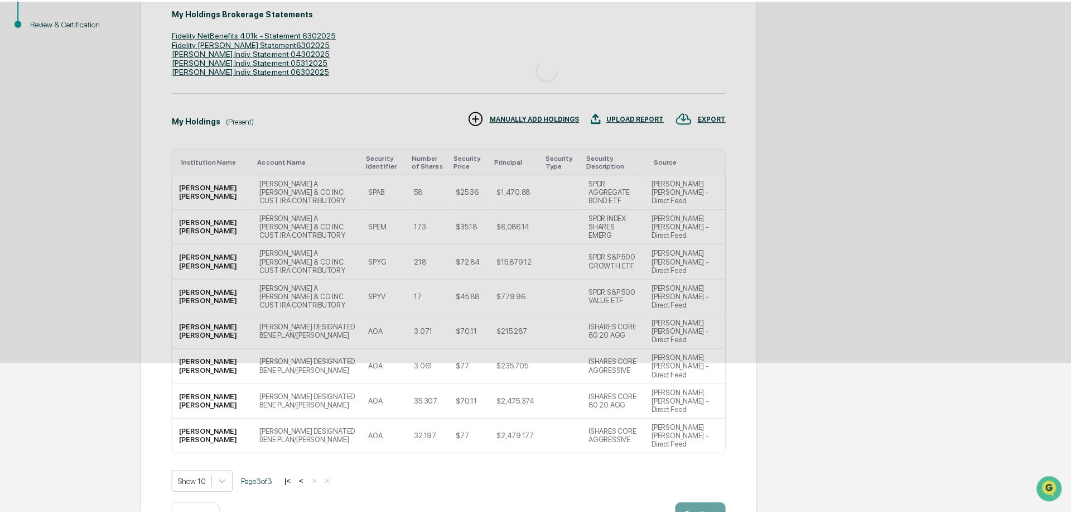
scroll to position [0, 0]
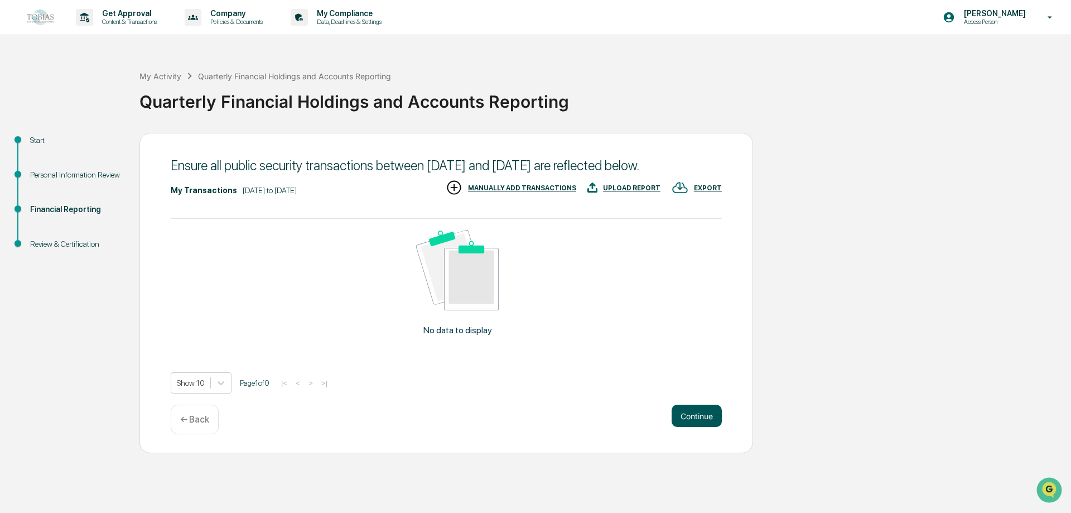
click at [698, 415] on button "Continue" at bounding box center [697, 415] width 50 height 22
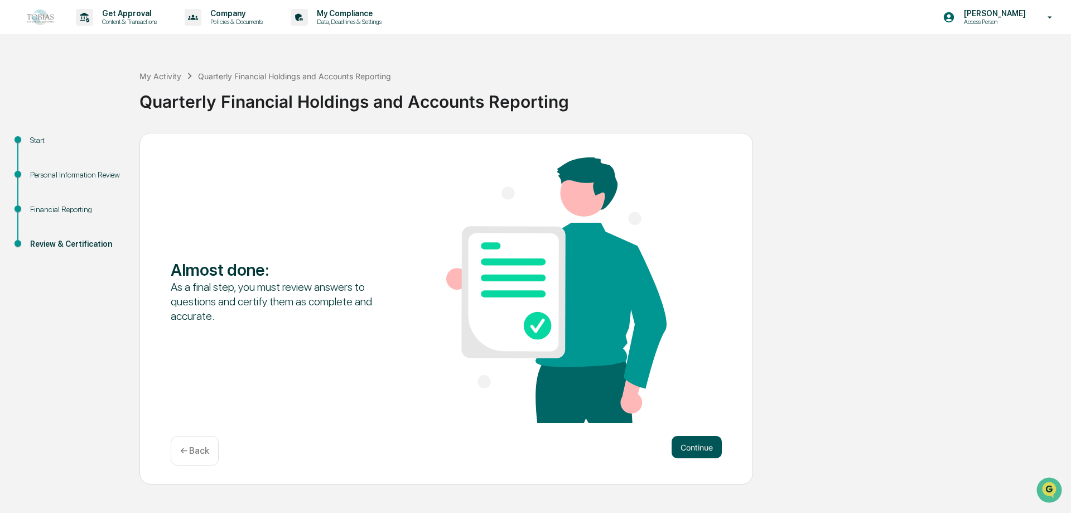
click at [692, 446] on button "Continue" at bounding box center [697, 447] width 50 height 22
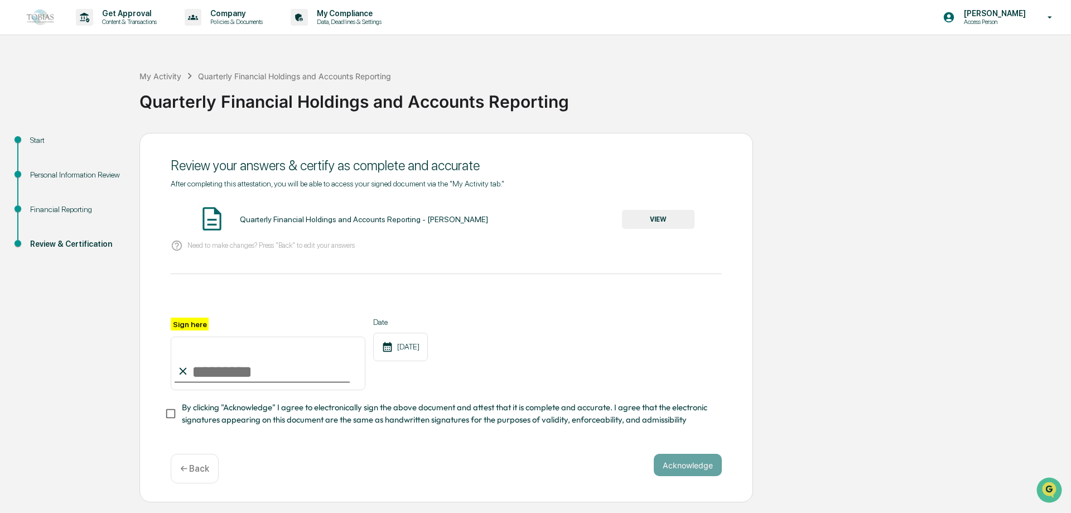
click at [650, 218] on button "VIEW" at bounding box center [658, 219] width 73 height 19
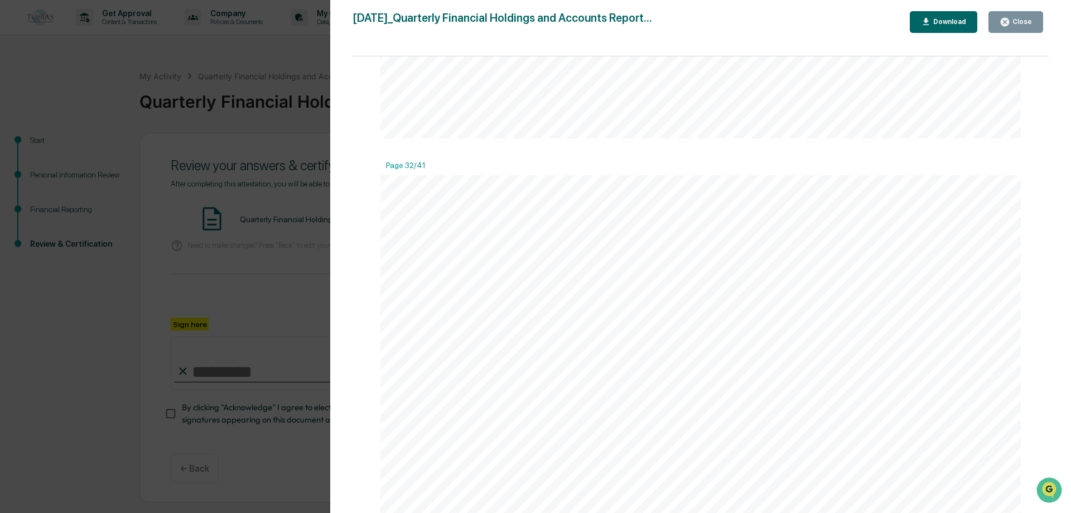
scroll to position [21034, 0]
click at [1009, 21] on icon "button" at bounding box center [1005, 22] width 8 height 8
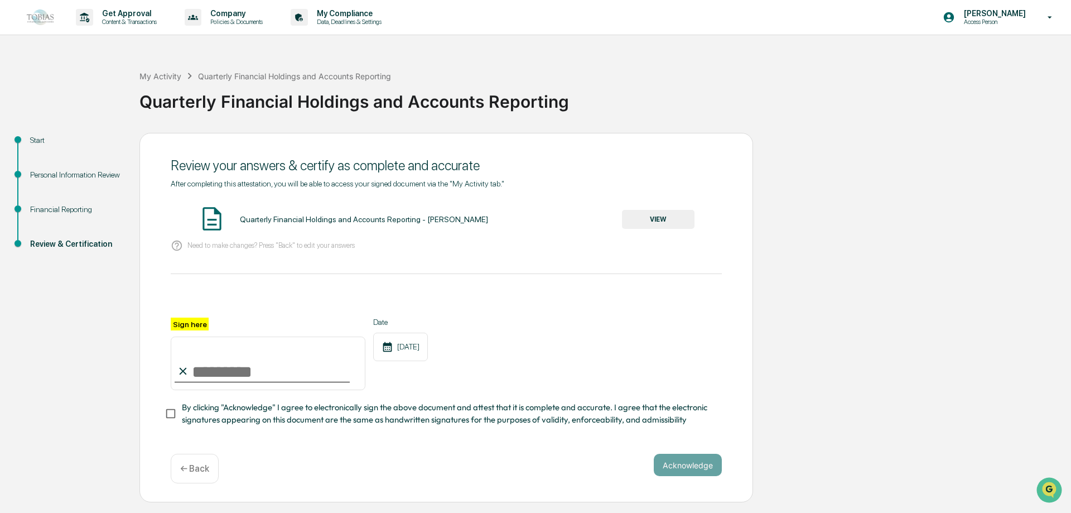
click at [217, 373] on input "Sign here" at bounding box center [268, 363] width 195 height 54
type input "*"
type input "**********"
click at [679, 465] on button "Acknowledge" at bounding box center [688, 465] width 68 height 22
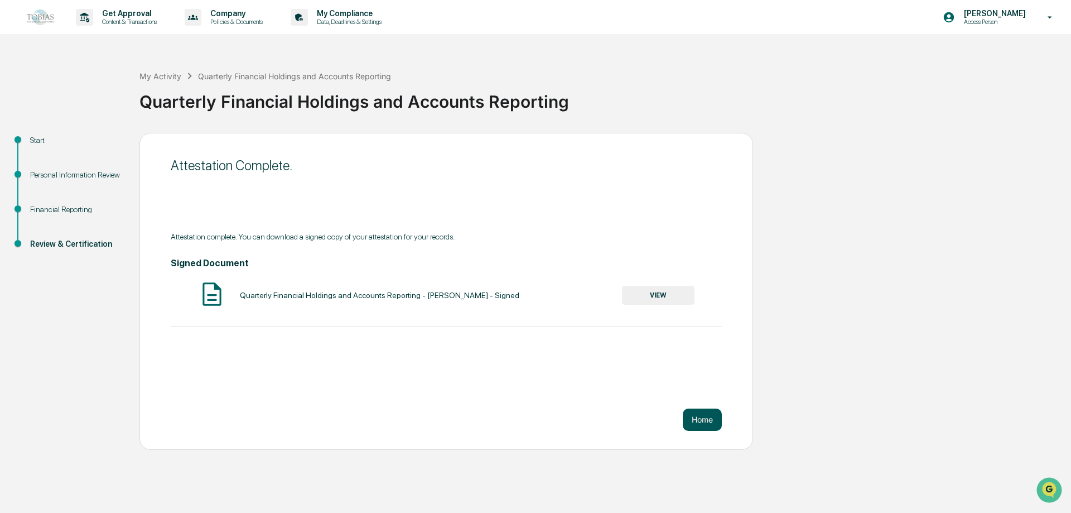
click at [712, 426] on button "Home" at bounding box center [702, 419] width 39 height 22
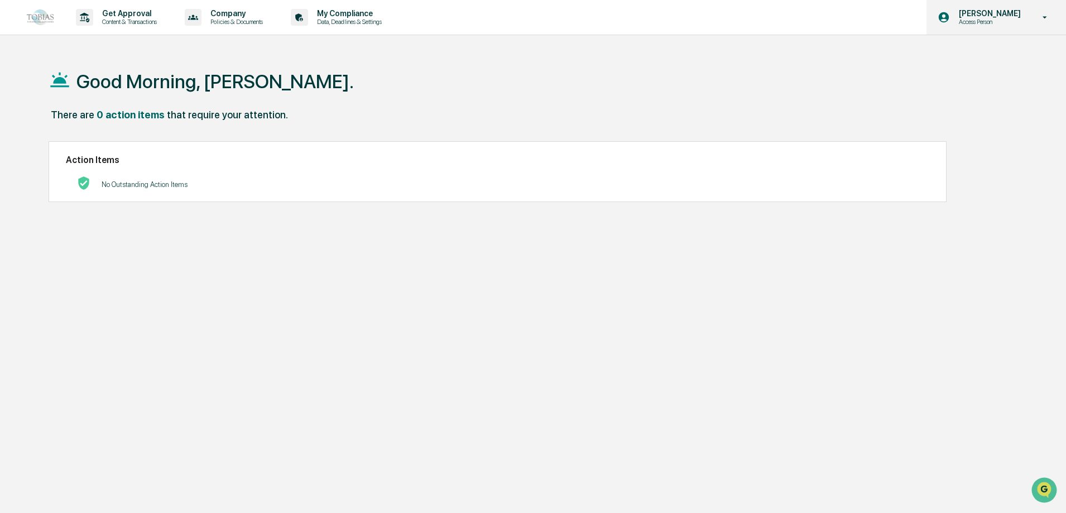
click at [1050, 17] on icon at bounding box center [1045, 17] width 20 height 11
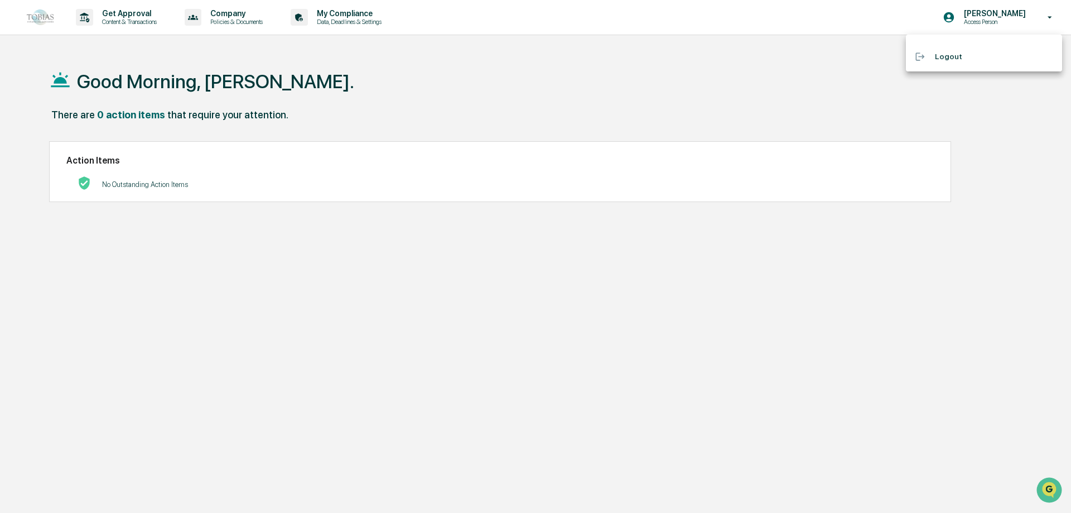
click at [951, 54] on li "Logout" at bounding box center [984, 56] width 156 height 21
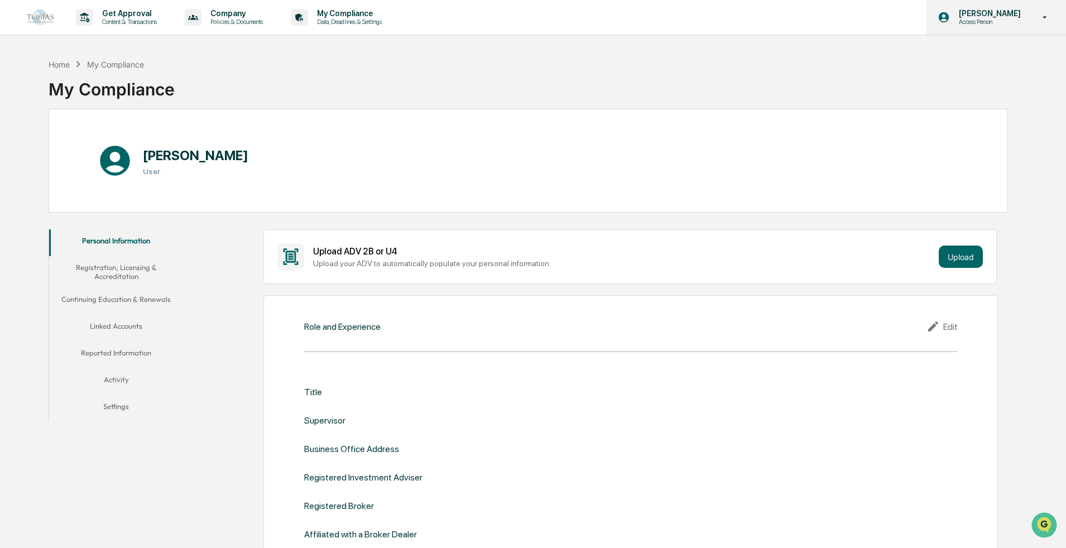
click at [534, 17] on icon at bounding box center [1045, 17] width 20 height 11
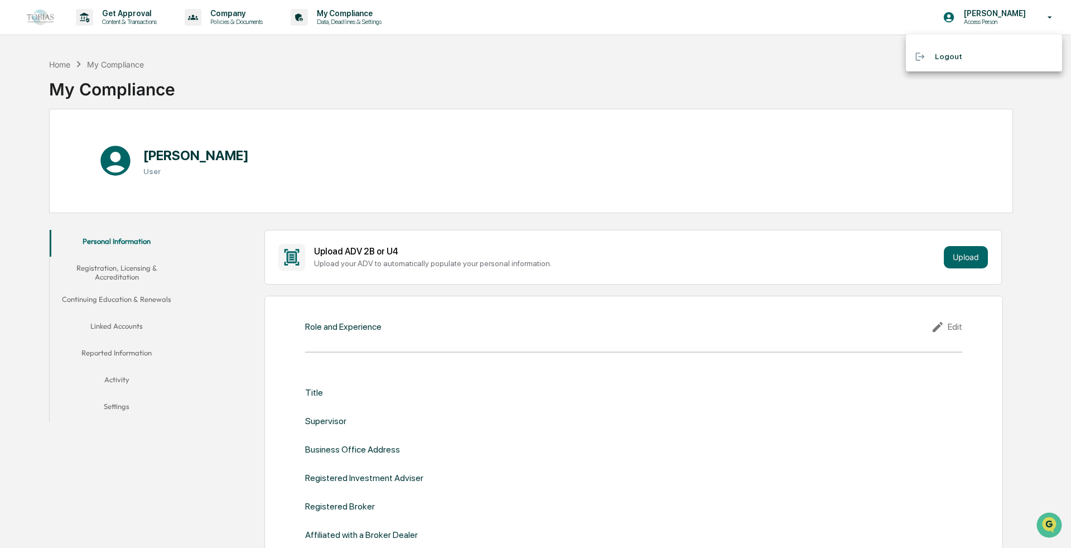
click at [247, 82] on div at bounding box center [535, 274] width 1071 height 548
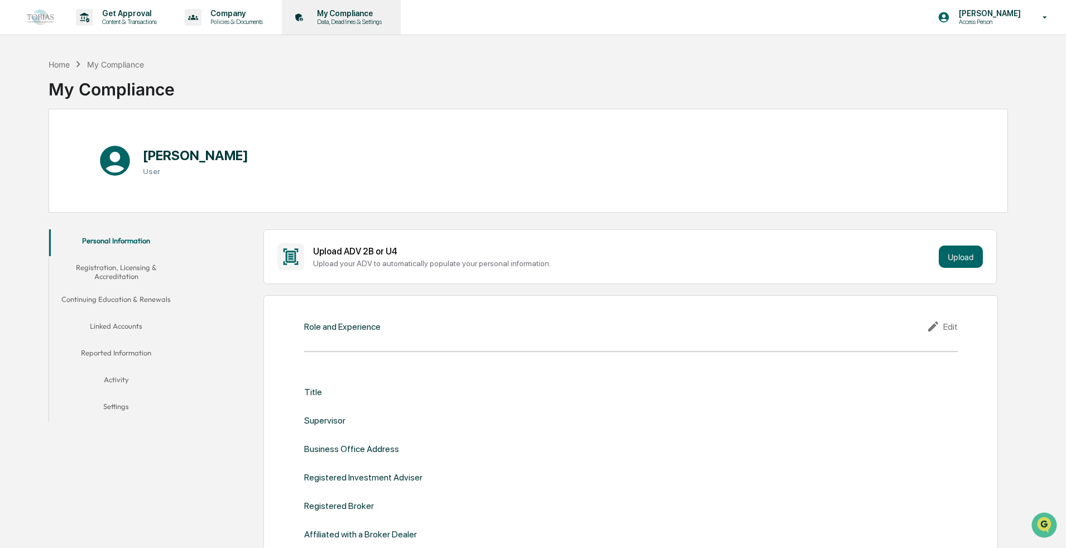
click at [355, 21] on p "Data, Deadlines & Settings" at bounding box center [347, 22] width 79 height 8
click at [243, 20] on p "Policies & Documents" at bounding box center [234, 22] width 67 height 8
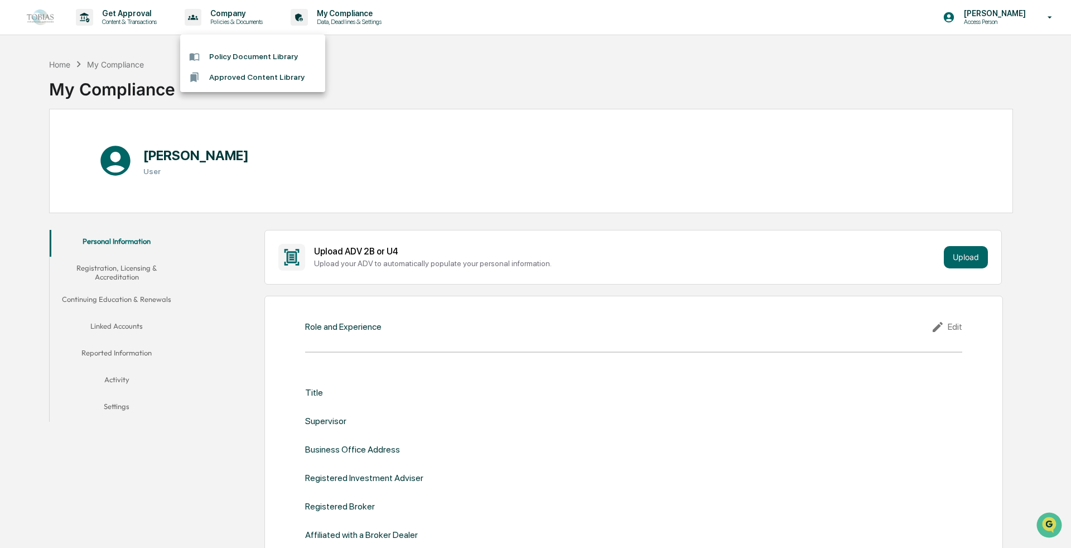
click at [534, 72] on div at bounding box center [535, 274] width 1071 height 548
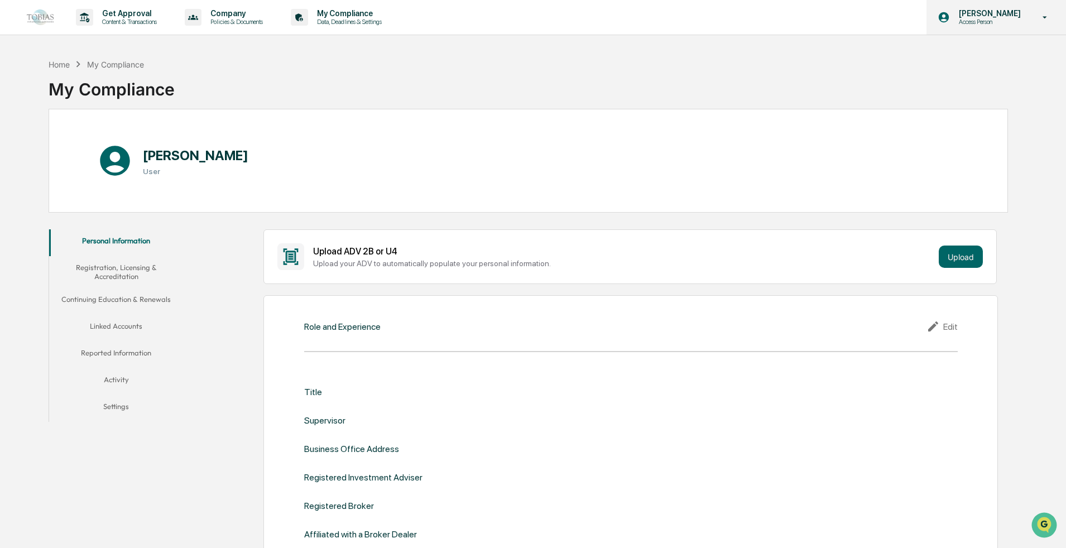
click at [534, 11] on p "[PERSON_NAME]" at bounding box center [988, 13] width 76 height 9
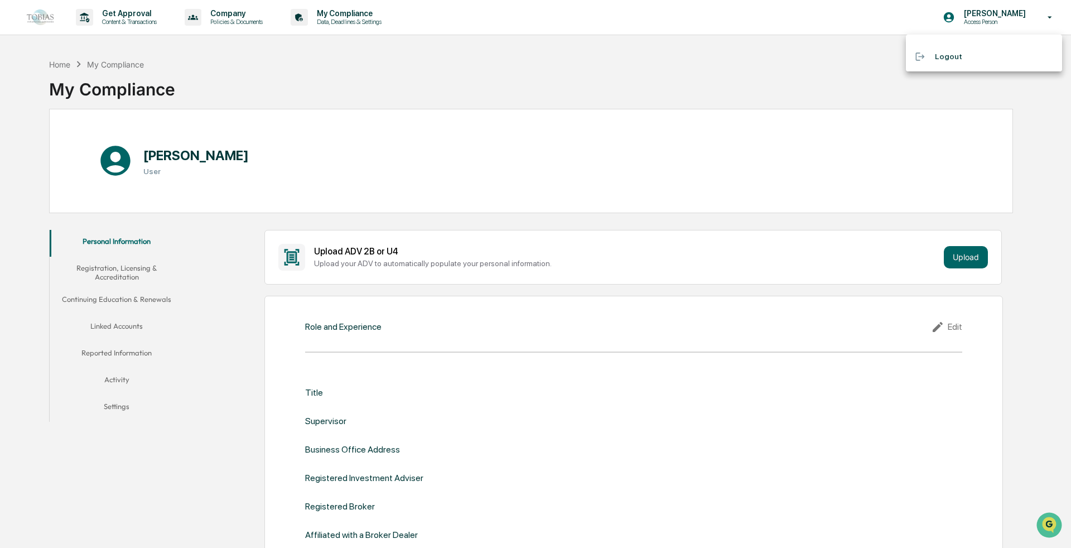
click at [171, 155] on div at bounding box center [535, 274] width 1071 height 548
click at [118, 294] on button "Linked Accounts" at bounding box center [116, 328] width 134 height 27
